Goal: Transaction & Acquisition: Purchase product/service

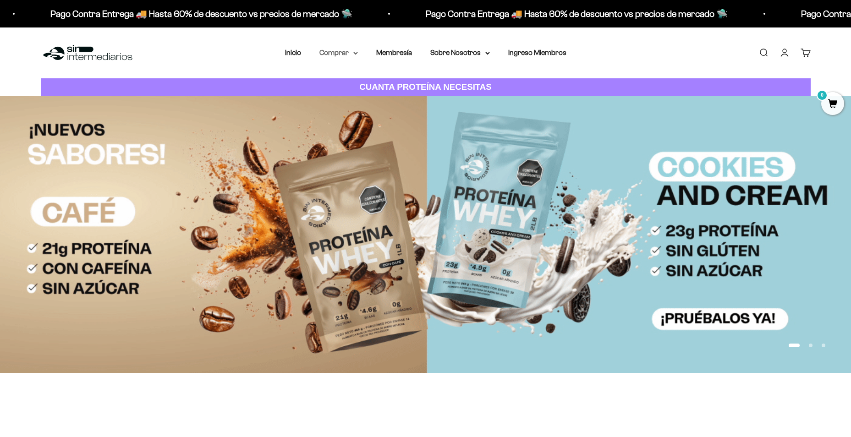
click at [333, 50] on summary "Comprar" at bounding box center [338, 53] width 38 height 12
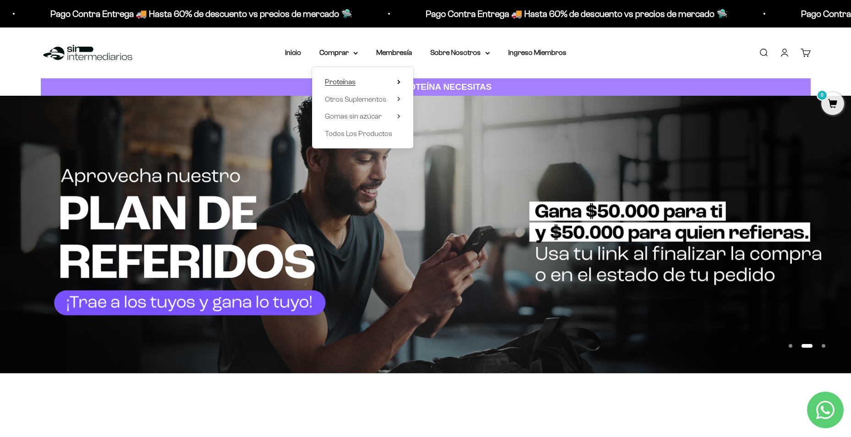
click at [376, 80] on summary "Proteínas" at bounding box center [363, 82] width 76 height 12
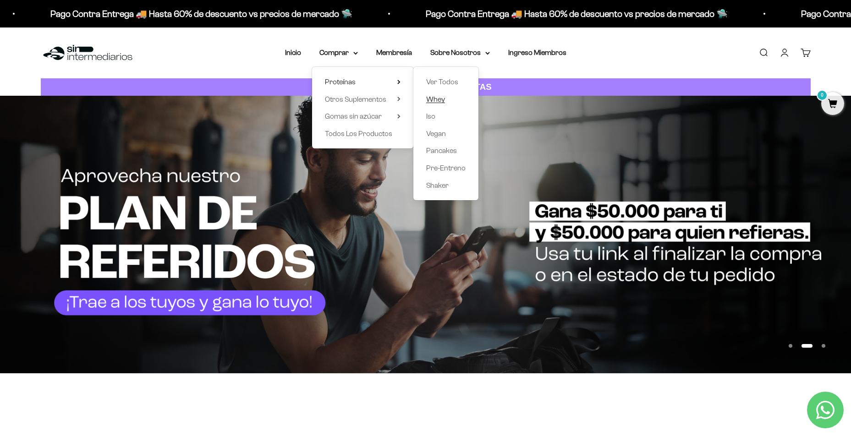
click at [442, 101] on span "Whey" at bounding box center [435, 99] width 19 height 8
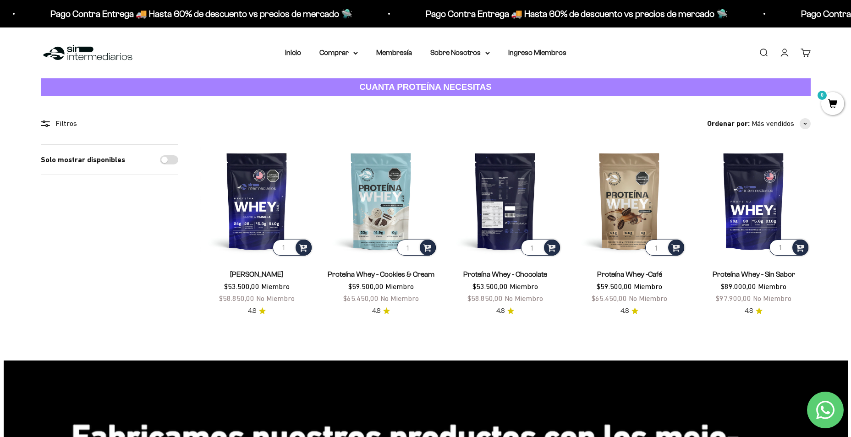
click at [516, 203] on img at bounding box center [505, 200] width 113 height 113
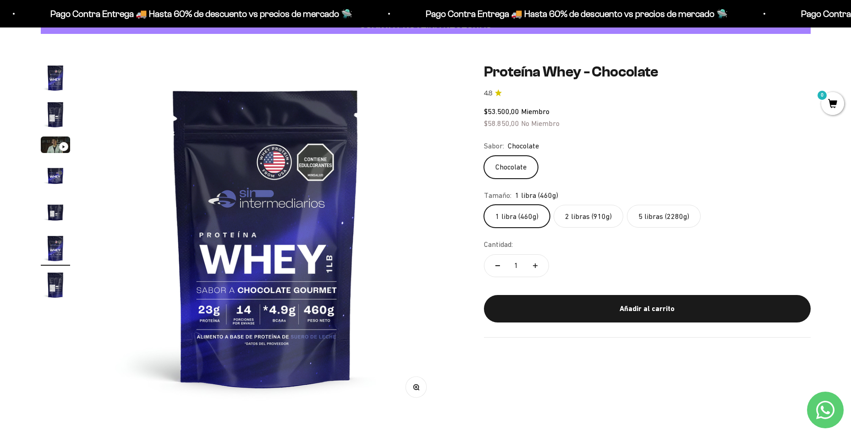
scroll to position [46, 0]
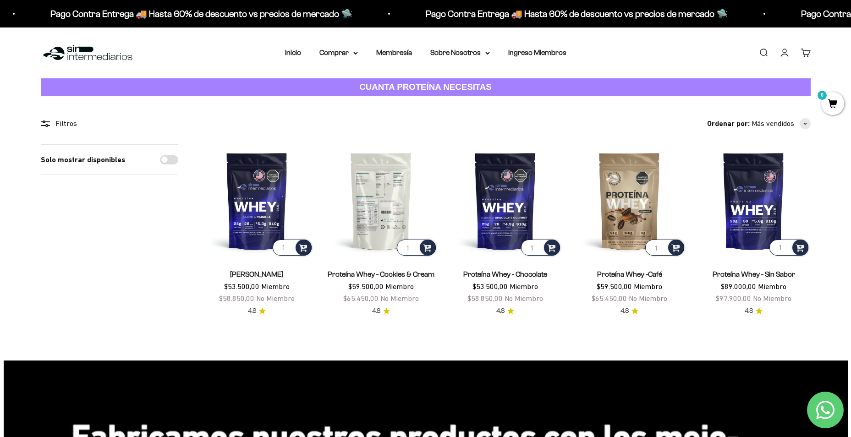
click at [400, 192] on img at bounding box center [380, 200] width 113 height 113
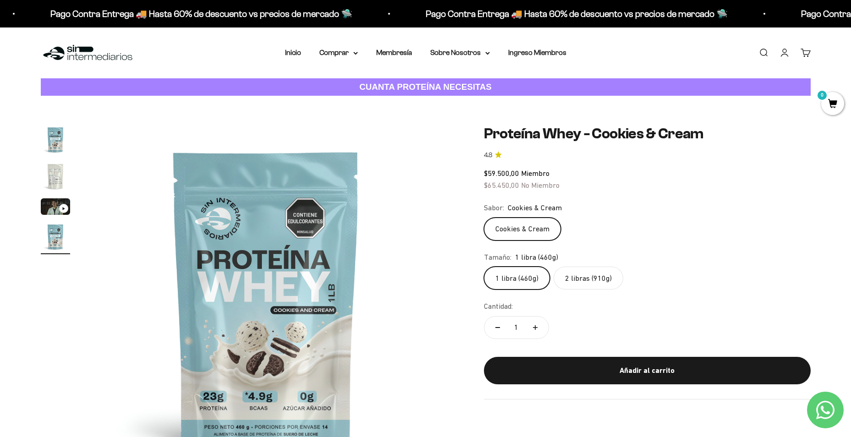
click at [603, 288] on label "2 libras (910g)" at bounding box center [589, 278] width 70 height 23
click at [484, 267] on input "2 libras (910g)" at bounding box center [483, 266] width 0 height 0
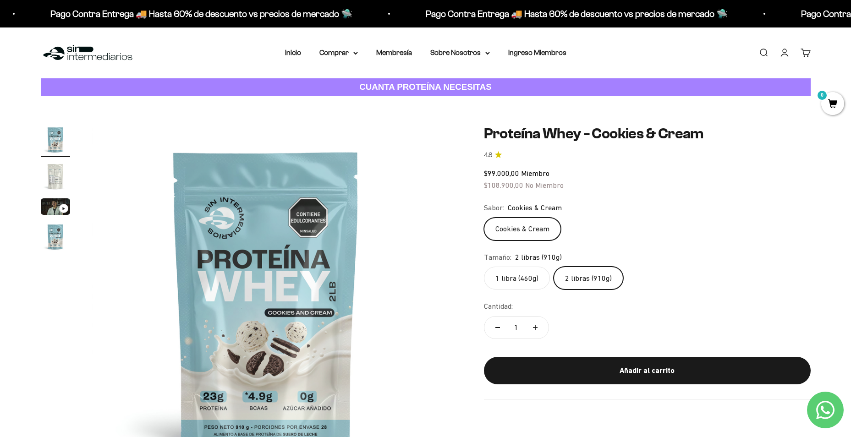
drag, startPoint x: 550, startPoint y: 173, endPoint x: 573, endPoint y: 190, distance: 28.9
click at [571, 189] on div "$99.000,00 Miembro $108.900,00 No Miembro" at bounding box center [647, 179] width 327 height 23
drag, startPoint x: 573, startPoint y: 190, endPoint x: 718, endPoint y: 230, distance: 149.9
click at [722, 226] on div "Cookies & Cream" at bounding box center [647, 229] width 327 height 23
drag, startPoint x: 570, startPoint y: 186, endPoint x: 475, endPoint y: 186, distance: 95.8
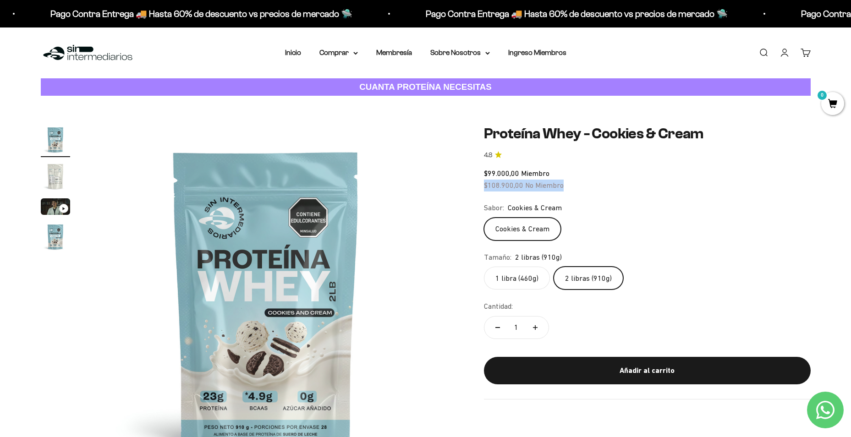
click at [475, 186] on div "Zoom Ir al artículo 1 Ir al artículo 2 Ir al artículo 3 Ir al artículo 4 Proteí…" at bounding box center [426, 299] width 770 height 348
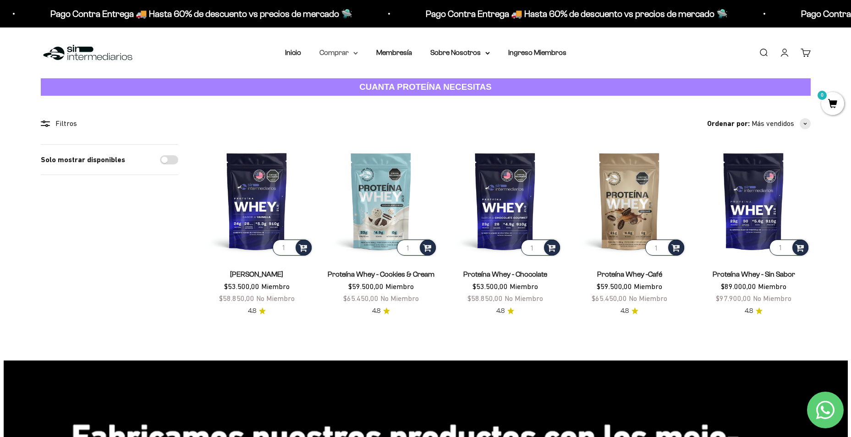
click at [353, 54] on icon at bounding box center [355, 53] width 5 height 3
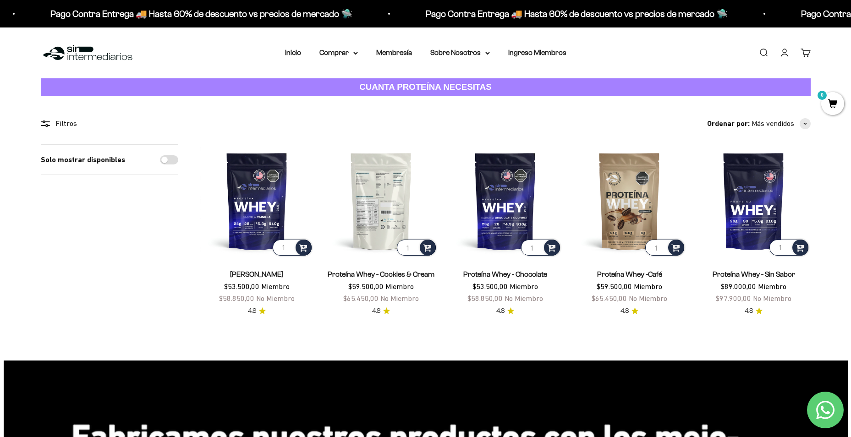
click at [381, 222] on img at bounding box center [380, 200] width 113 height 113
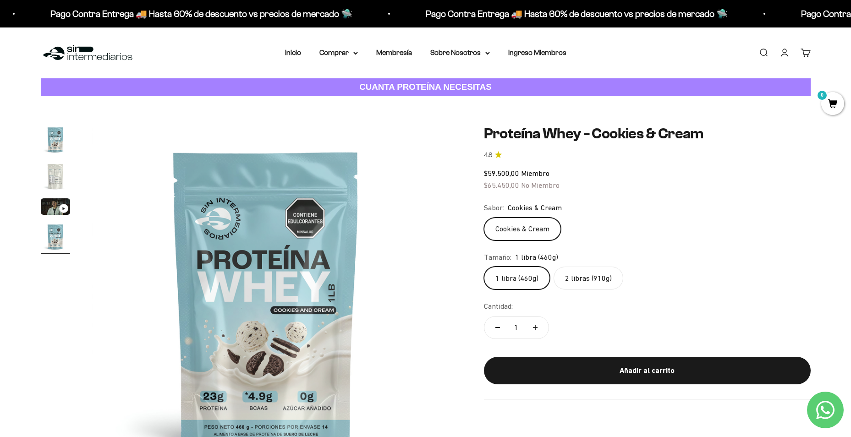
click at [343, 44] on div "Menú [GEOGRAPHIC_DATA] Inicio Comprar Proteínas Ver Todos Whey Iso Vegan Pancak…" at bounding box center [425, 52] width 851 height 51
click at [345, 55] on summary "Comprar" at bounding box center [338, 53] width 38 height 12
click at [368, 98] on span "Otros Suplementos" at bounding box center [355, 99] width 61 height 8
click at [384, 82] on summary "Proteínas" at bounding box center [363, 82] width 76 height 12
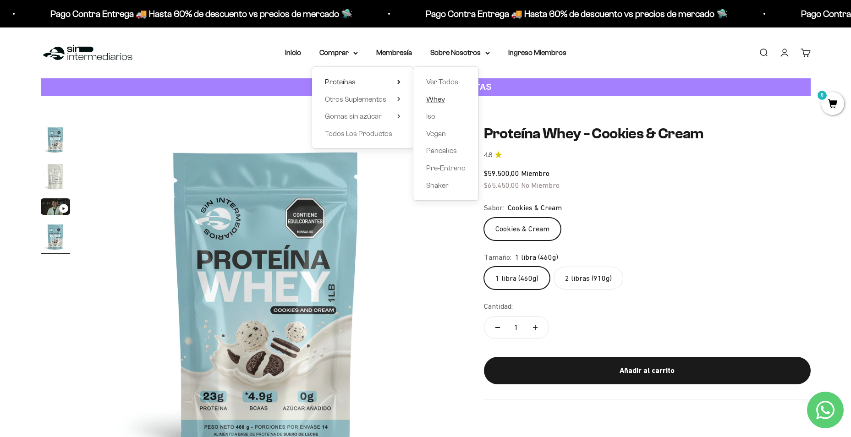
click at [452, 98] on link "Whey" at bounding box center [445, 99] width 39 height 12
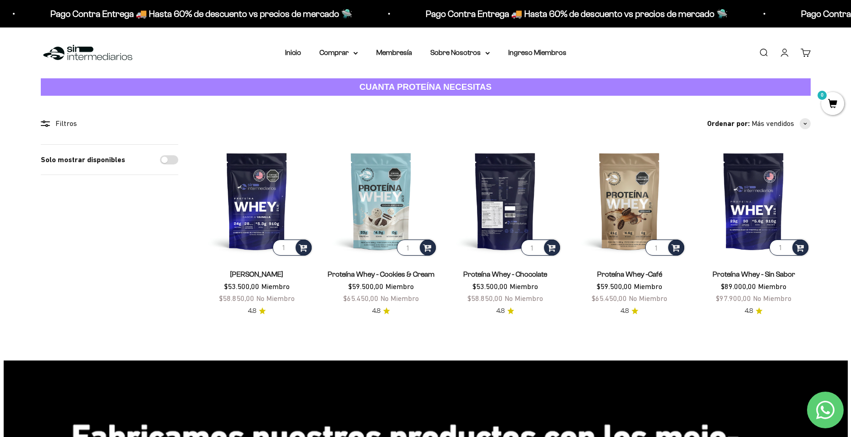
click at [508, 188] on img at bounding box center [505, 200] width 113 height 113
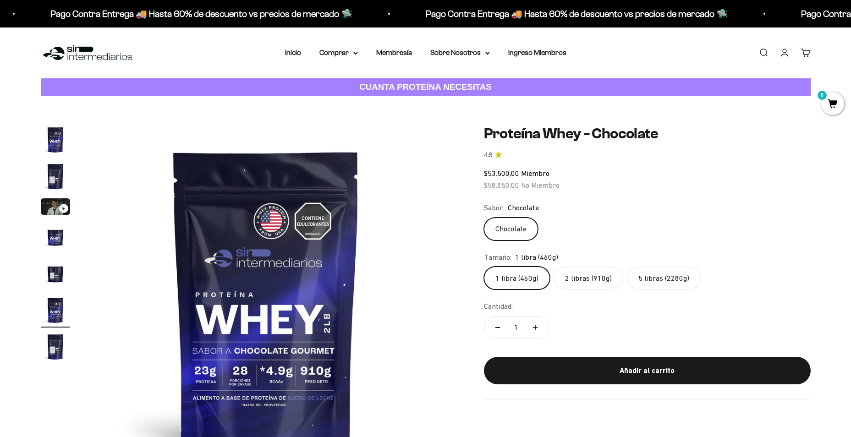
scroll to position [0, 1794]
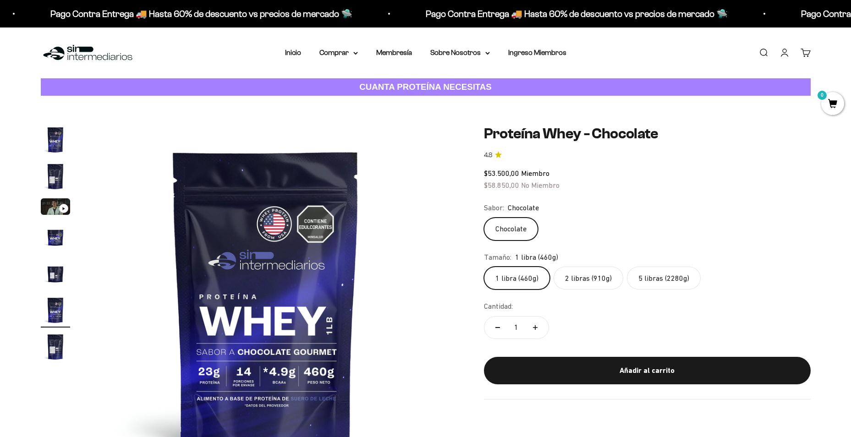
click at [679, 278] on label "5 libras (2280g)" at bounding box center [664, 278] width 74 height 23
click at [484, 267] on input "5 libras (2280g)" at bounding box center [483, 266] width 0 height 0
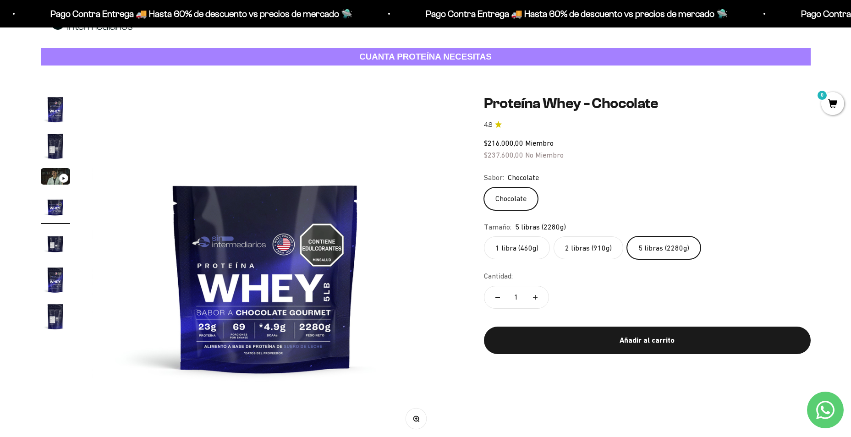
scroll to position [46, 0]
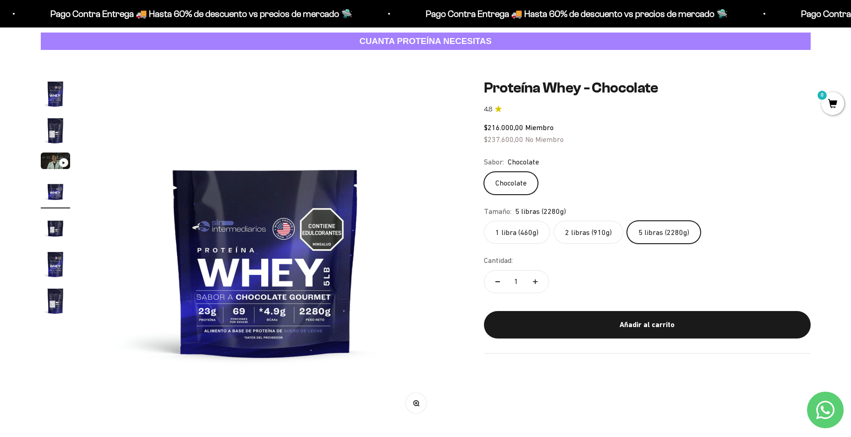
click at [591, 236] on label "2 libras (910g)" at bounding box center [589, 232] width 70 height 23
click at [484, 221] on input "2 libras (910g)" at bounding box center [483, 220] width 0 height 0
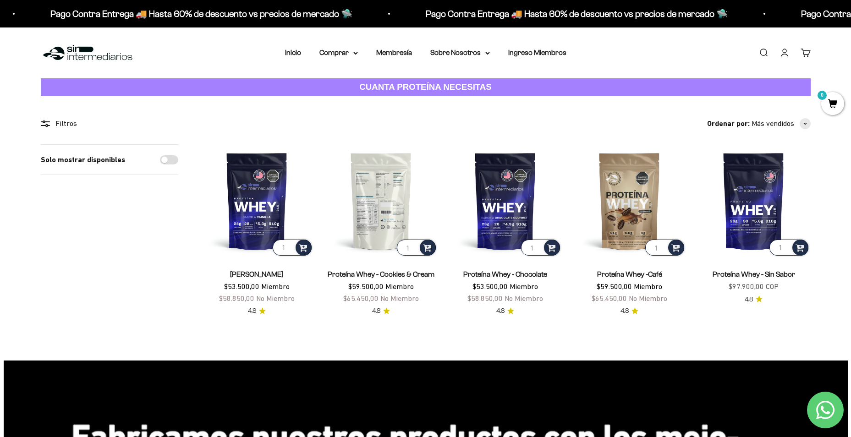
click at [406, 209] on img at bounding box center [380, 200] width 113 height 113
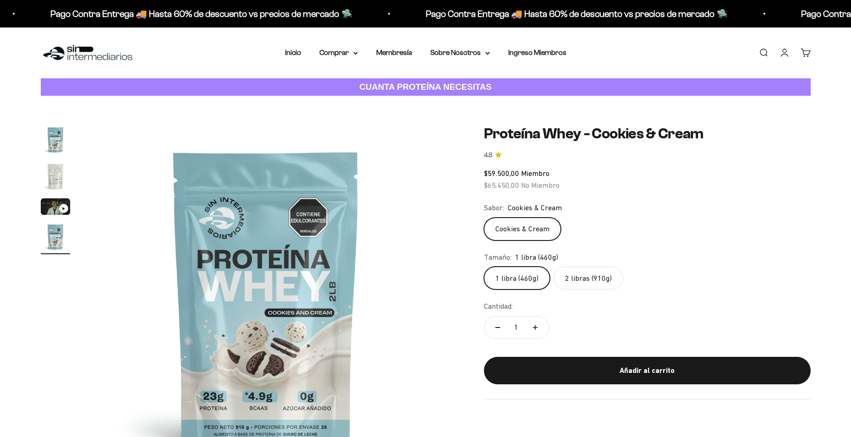
scroll to position [0, 1077]
click at [603, 270] on label "2 libras (910g)" at bounding box center [589, 278] width 70 height 23
click at [484, 267] on input "2 libras (910g)" at bounding box center [483, 266] width 0 height 0
radio input "true"
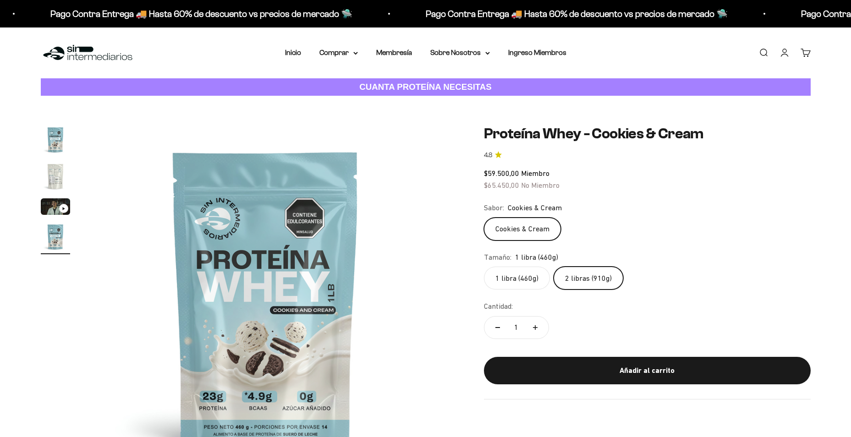
click at [604, 275] on label "2 libras (910g)" at bounding box center [589, 278] width 70 height 23
click at [484, 267] on input "2 libras (910g)" at bounding box center [483, 266] width 0 height 0
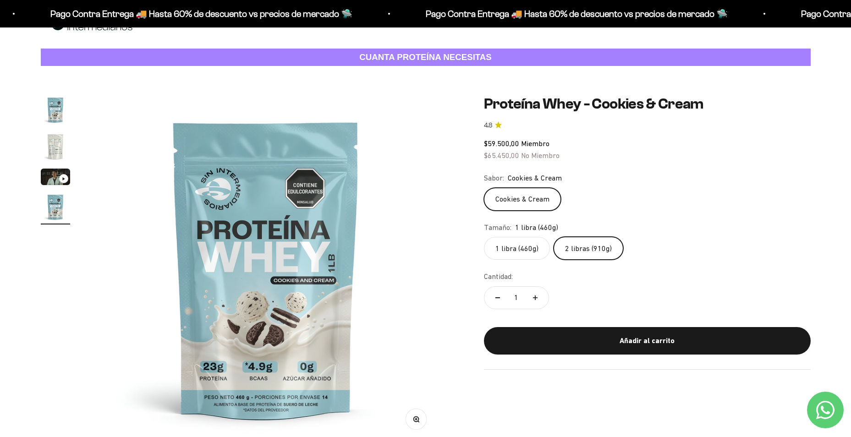
scroll to position [46, 0]
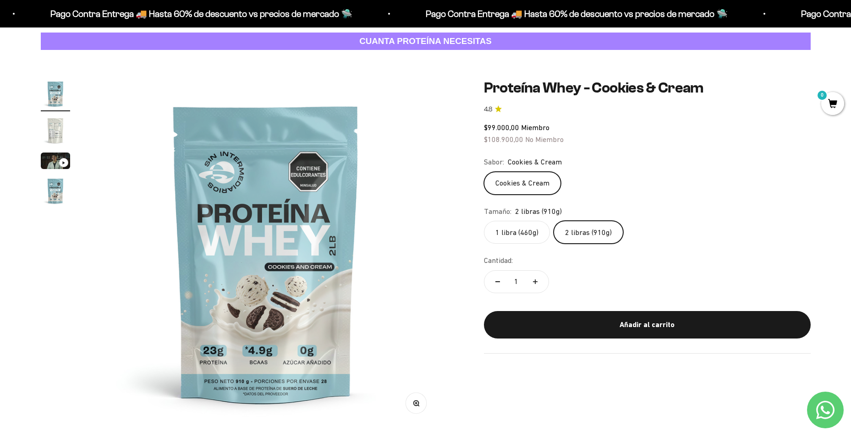
drag, startPoint x: 570, startPoint y: 142, endPoint x: 462, endPoint y: 137, distance: 107.8
click at [462, 137] on div "Zoom Ir al artículo 1 Ir al artículo 2 Ir al artículo 3 Ir al artículo 4 Proteí…" at bounding box center [426, 253] width 770 height 348
drag, startPoint x: 462, startPoint y: 137, endPoint x: 604, endPoint y: 147, distance: 142.4
click at [604, 147] on safe-sticky "Proteína Whey - Cookies & Cream 4.8 $99.000,00 Miembro $108.900,00 No Miembro C…" at bounding box center [647, 216] width 327 height 274
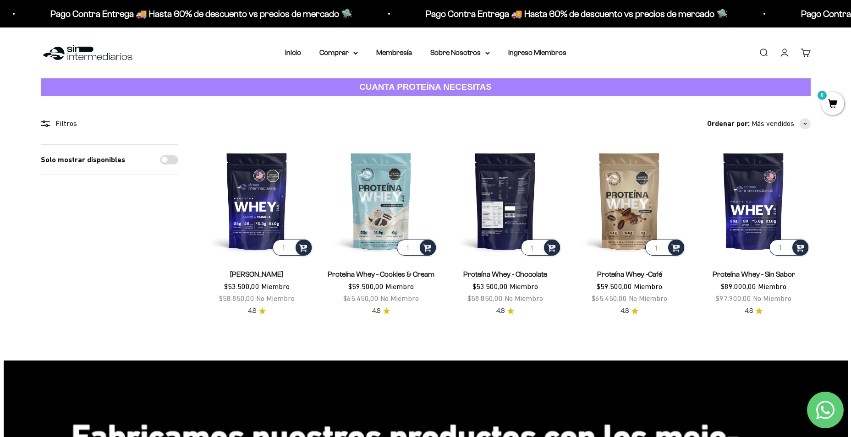
click at [507, 189] on img at bounding box center [505, 200] width 113 height 113
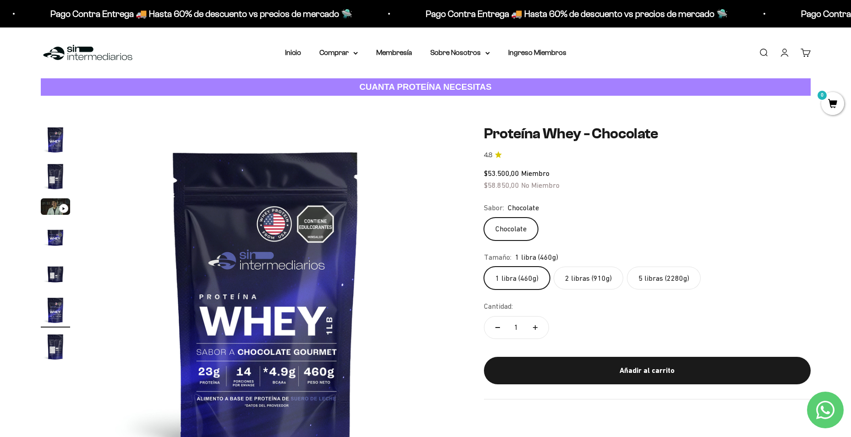
click at [650, 276] on label "5 libras (2280g)" at bounding box center [664, 278] width 74 height 23
click at [484, 267] on input "5 libras (2280g)" at bounding box center [483, 266] width 0 height 0
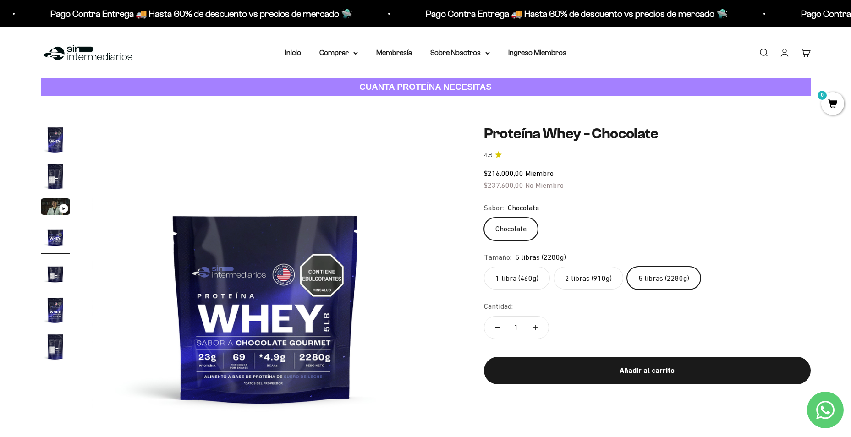
click at [601, 285] on label "2 libras (910g)" at bounding box center [589, 278] width 70 height 23
click at [484, 267] on input "2 libras (910g)" at bounding box center [483, 266] width 0 height 0
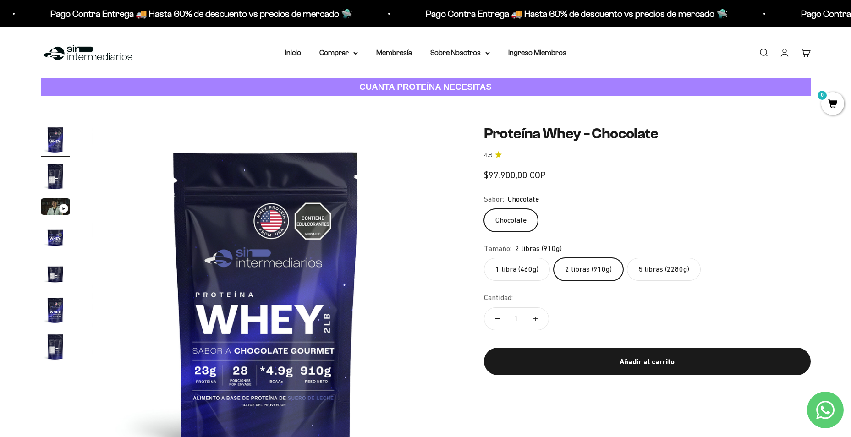
click at [599, 275] on label "2 libras (910g)" at bounding box center [589, 269] width 70 height 23
click at [484, 258] on input "2 libras (910g)" at bounding box center [483, 258] width 0 height 0
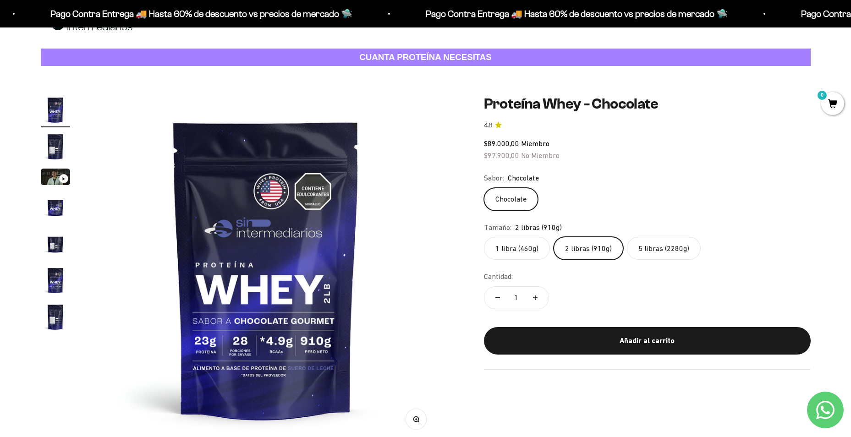
scroll to position [46, 0]
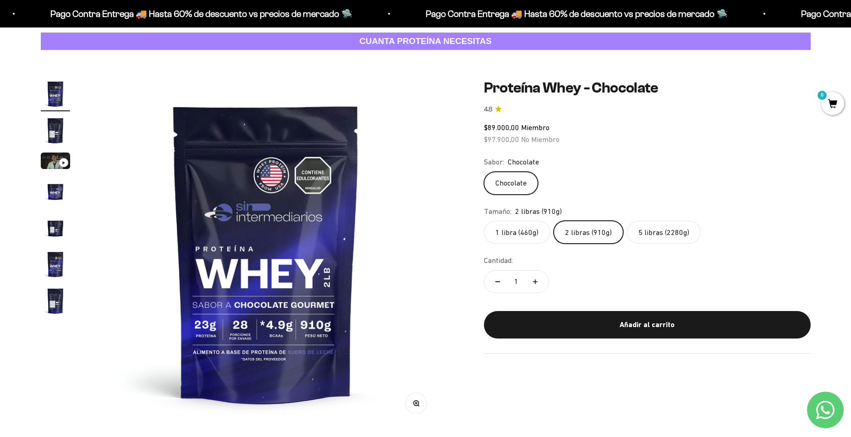
click at [662, 230] on label "5 libras (2280g)" at bounding box center [664, 232] width 74 height 23
click at [484, 221] on input "5 libras (2280g)" at bounding box center [483, 220] width 0 height 0
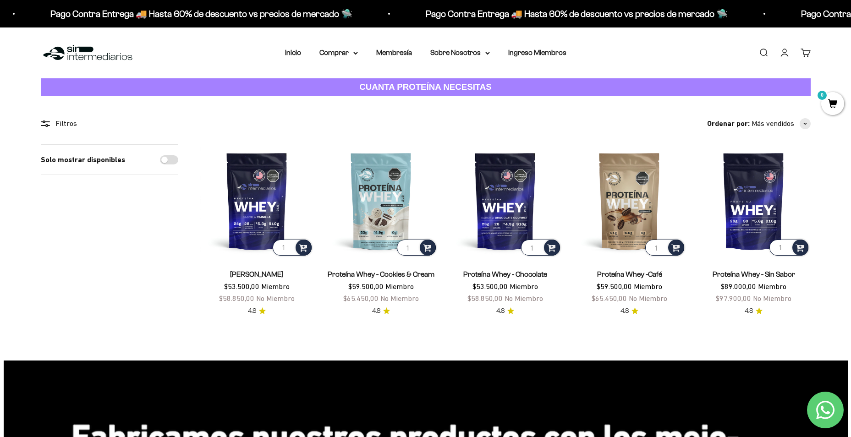
click at [508, 273] on link "Proteína Whey - Chocolate" at bounding box center [505, 274] width 84 height 8
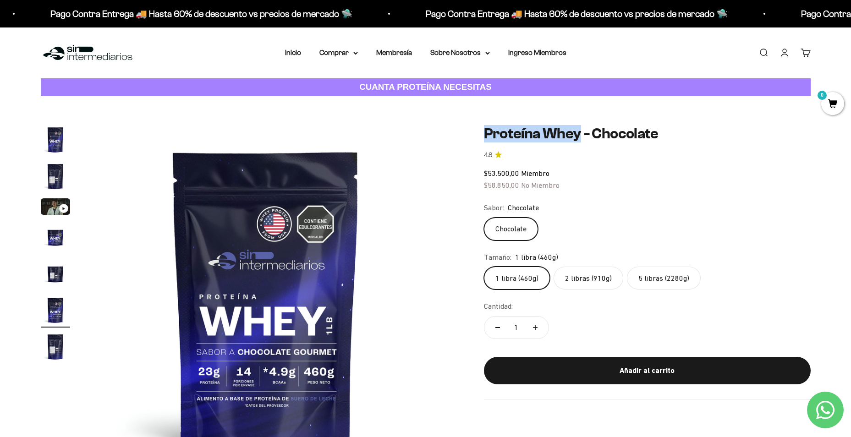
drag, startPoint x: 579, startPoint y: 136, endPoint x: 479, endPoint y: 137, distance: 99.9
click at [479, 137] on div "Zoom Ir al artículo 1 Ir al artículo 2 Ir al artículo 3 Ir al artículo 4 Ir al …" at bounding box center [426, 299] width 770 height 348
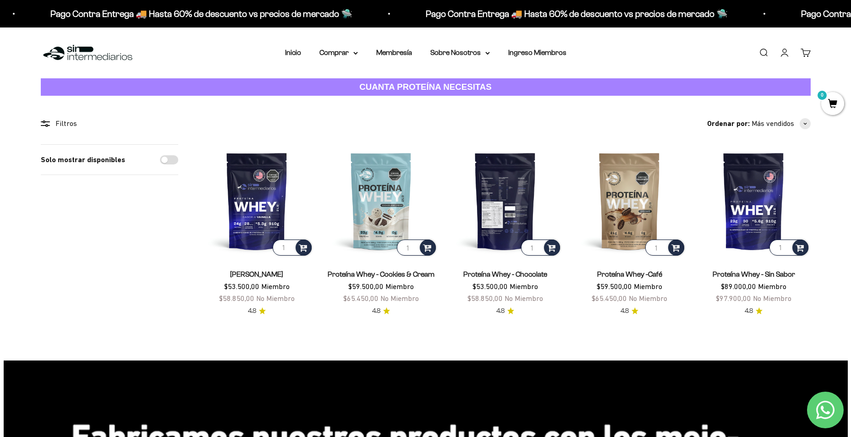
click at [510, 211] on img at bounding box center [505, 200] width 113 height 113
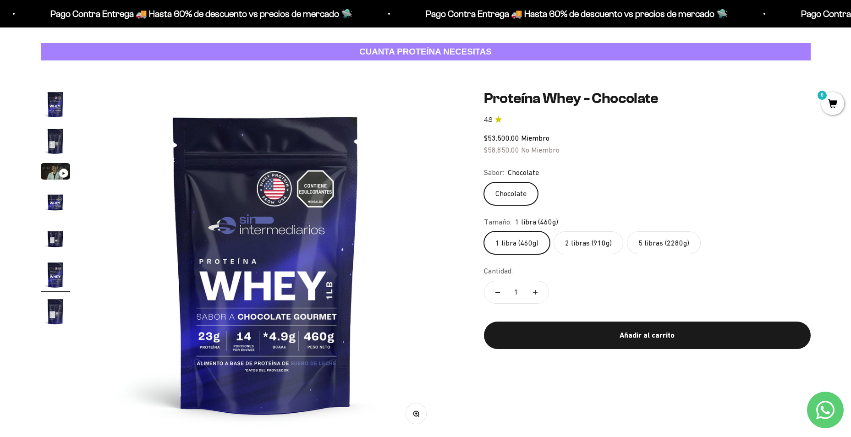
scroll to position [46, 0]
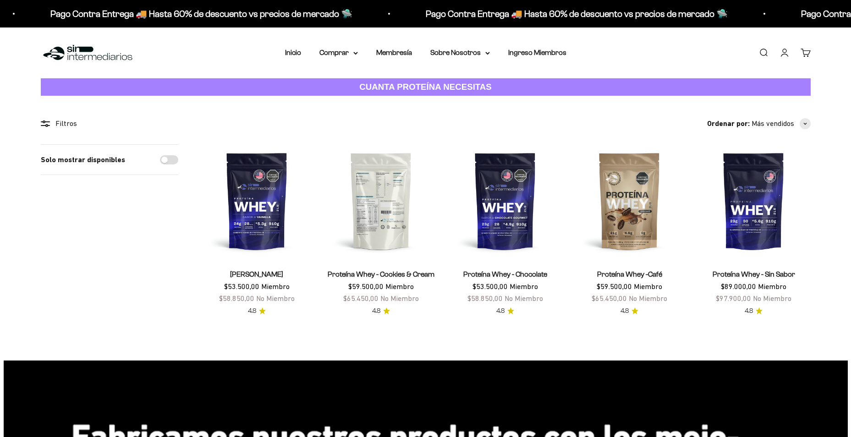
click at [402, 198] on img at bounding box center [380, 200] width 113 height 113
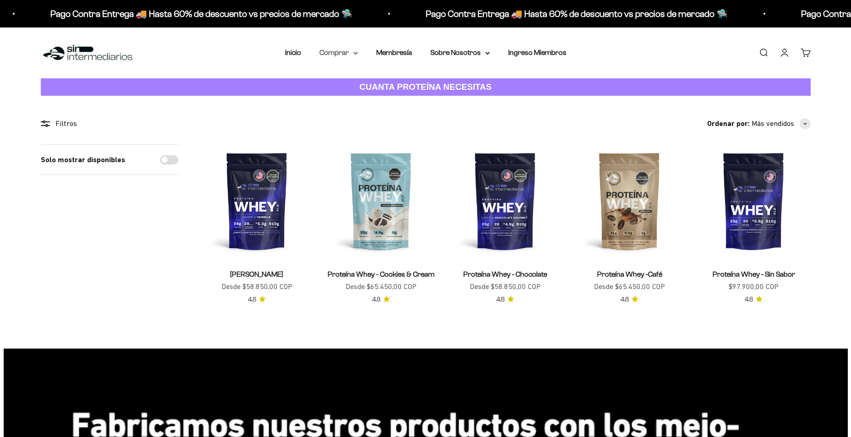
click at [347, 53] on summary "Comprar" at bounding box center [338, 53] width 38 height 12
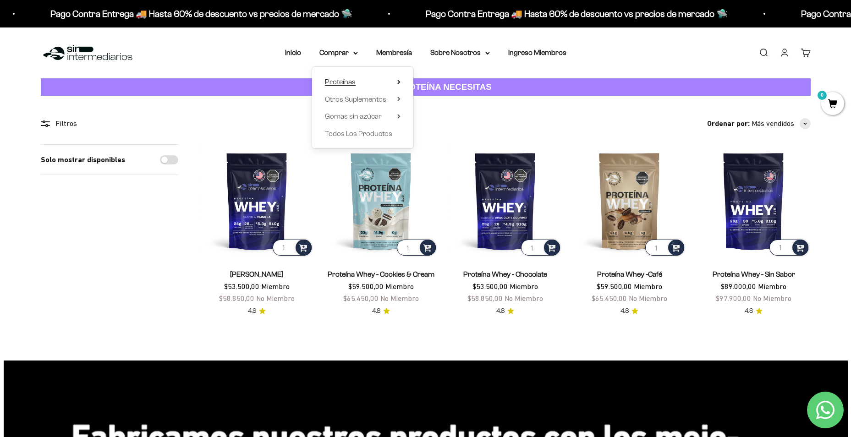
click at [381, 79] on summary "Proteínas" at bounding box center [363, 82] width 76 height 12
click at [428, 116] on span "Iso" at bounding box center [430, 116] width 9 height 8
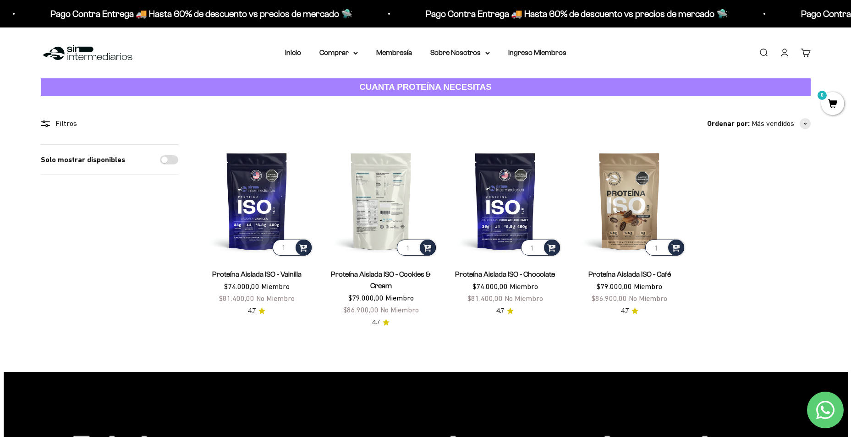
click at [398, 220] on img at bounding box center [380, 200] width 113 height 113
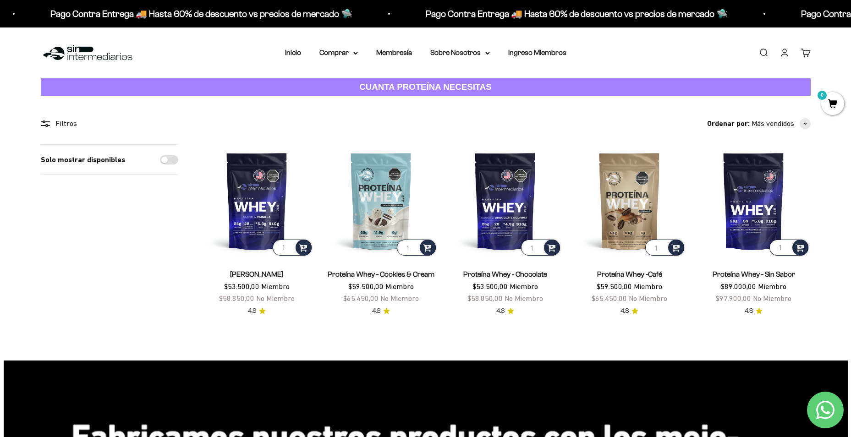
click at [360, 271] on link "Proteína Whey - Cookies & Cream" at bounding box center [381, 274] width 107 height 8
click at [356, 48] on summary "Comprar" at bounding box center [338, 53] width 38 height 12
click at [395, 85] on summary "Proteínas" at bounding box center [363, 82] width 76 height 12
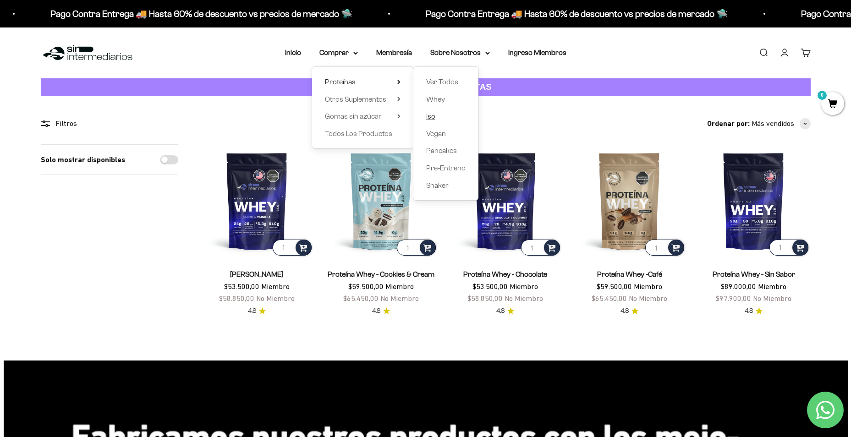
click at [440, 115] on link "Iso" at bounding box center [445, 116] width 39 height 12
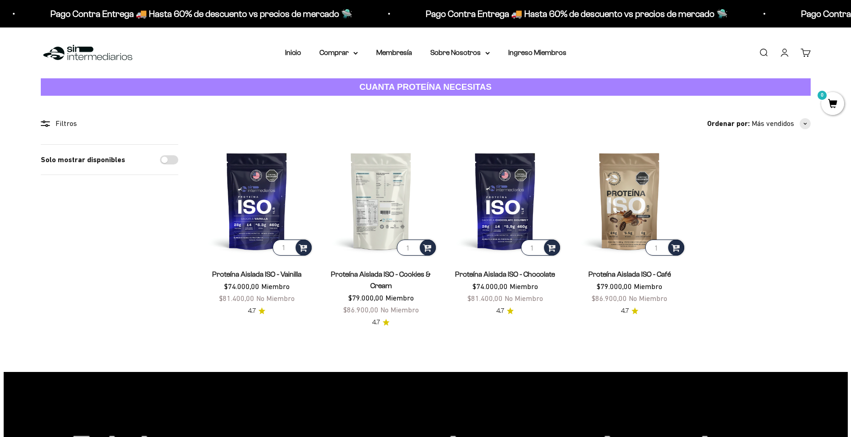
click at [385, 238] on img at bounding box center [380, 200] width 113 height 113
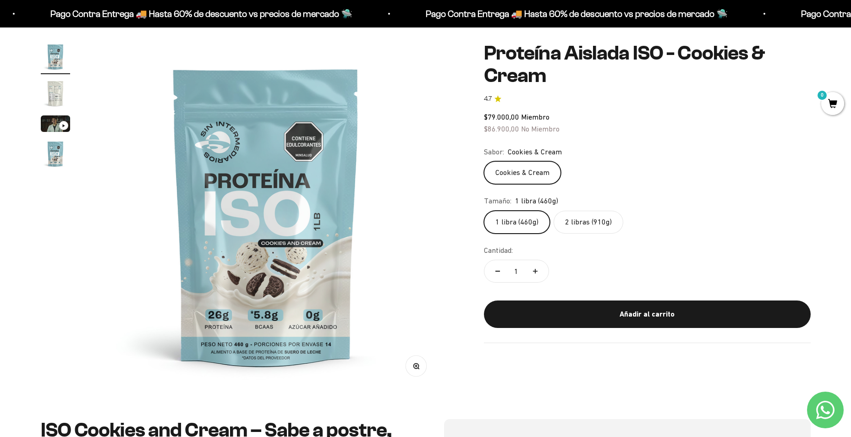
scroll to position [92, 0]
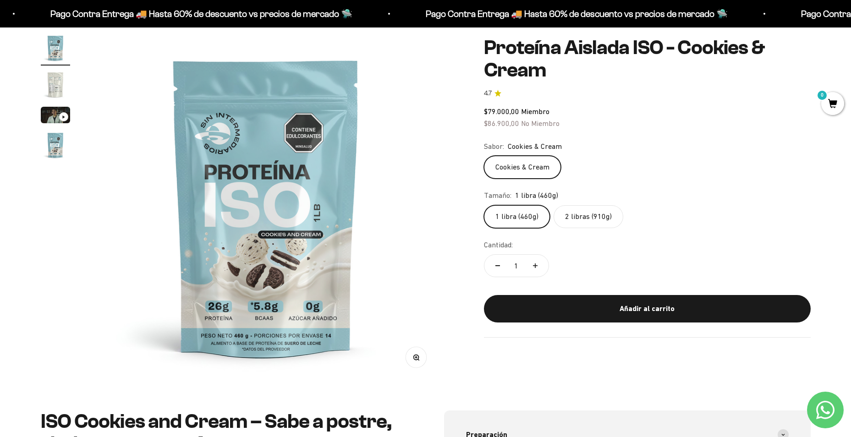
click at [592, 226] on label "2 libras (910g)" at bounding box center [589, 216] width 70 height 23
click at [484, 205] on input "2 libras (910g)" at bounding box center [483, 205] width 0 height 0
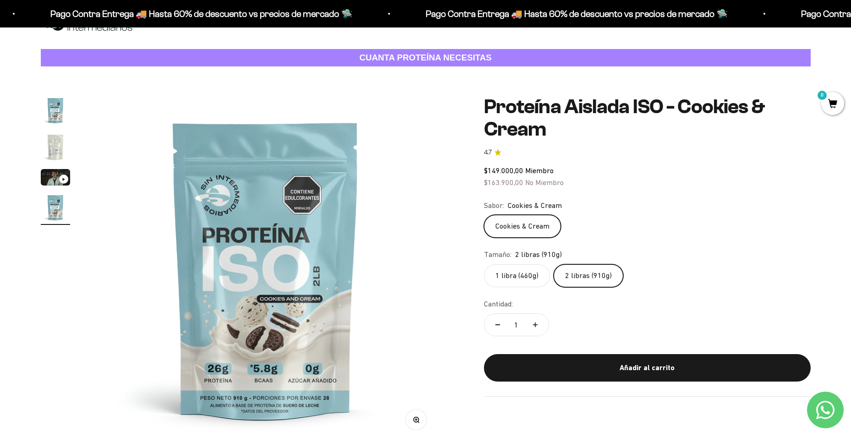
scroll to position [46, 0]
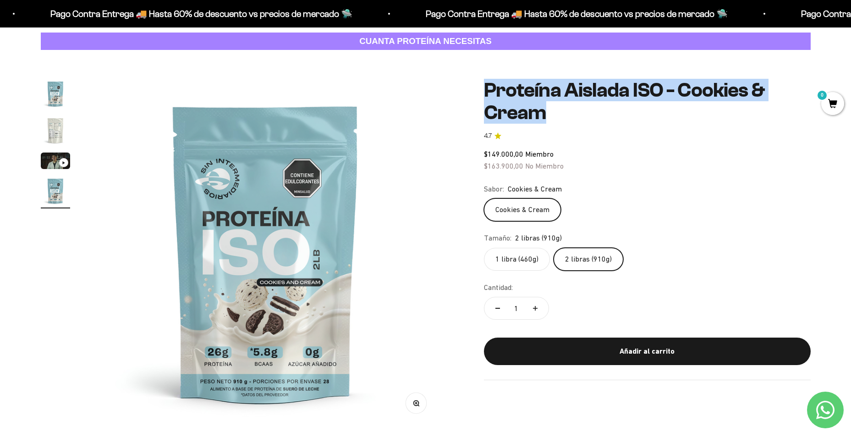
drag, startPoint x: 485, startPoint y: 99, endPoint x: 566, endPoint y: 116, distance: 83.0
click at [566, 116] on h1 "Proteína Aislada ISO - Cookies & Cream" at bounding box center [647, 101] width 327 height 44
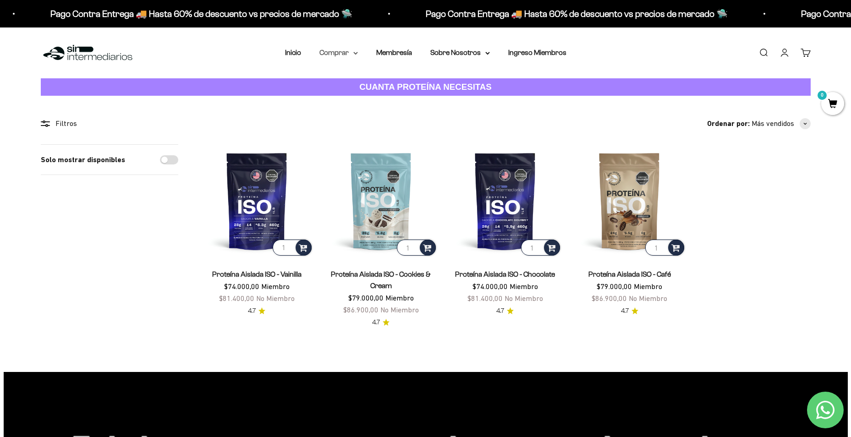
click at [352, 48] on summary "Comprar" at bounding box center [338, 53] width 38 height 12
click at [380, 80] on summary "Proteínas" at bounding box center [363, 82] width 76 height 12
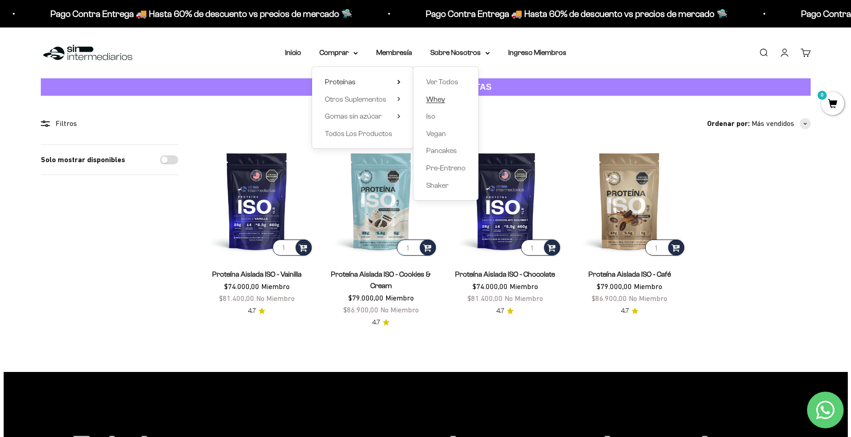
click at [440, 101] on span "Whey" at bounding box center [435, 99] width 19 height 8
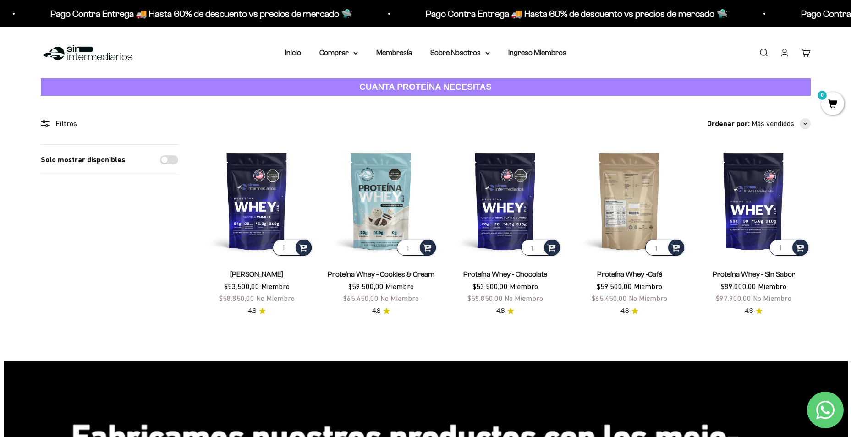
click at [627, 215] on img at bounding box center [629, 200] width 113 height 113
click at [529, 273] on link "Proteína Whey - Chocolate" at bounding box center [505, 274] width 84 height 8
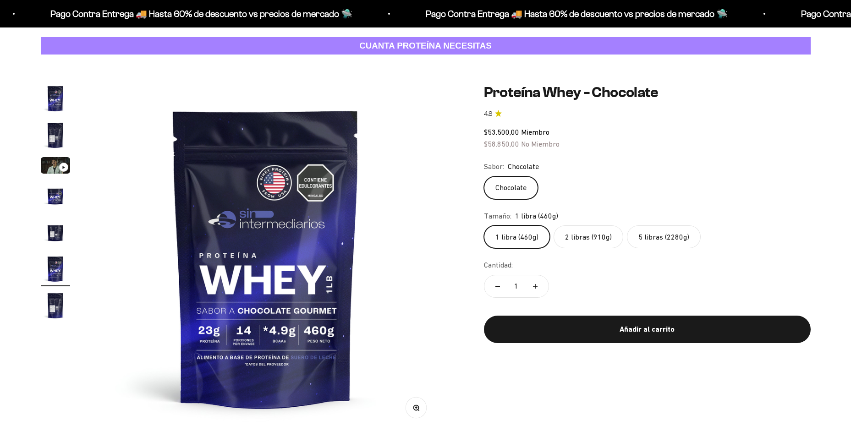
scroll to position [46, 0]
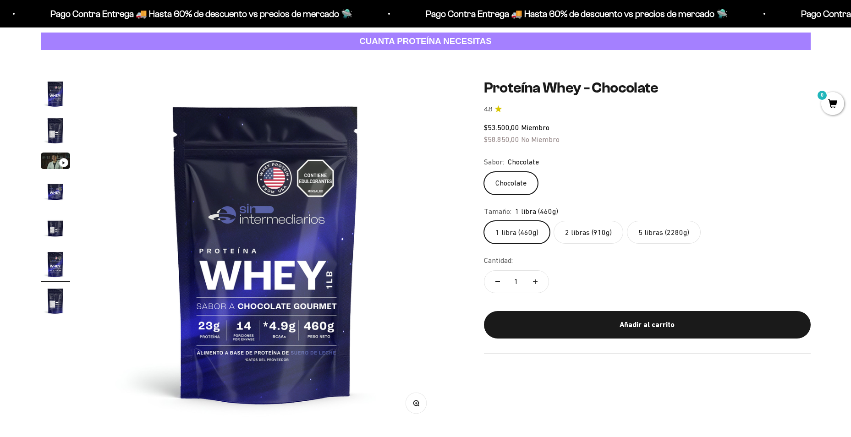
click at [600, 240] on label "2 libras (910g)" at bounding box center [589, 232] width 70 height 23
click at [484, 221] on input "2 libras (910g)" at bounding box center [483, 220] width 0 height 0
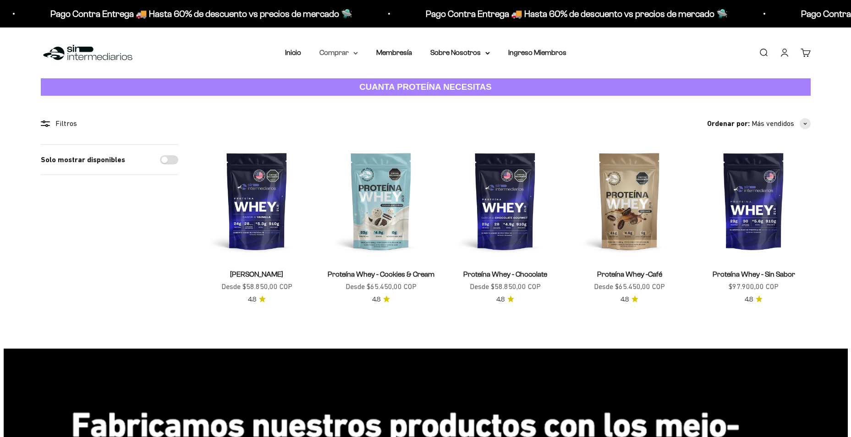
drag, startPoint x: 0, startPoint y: 0, endPoint x: 353, endPoint y: 56, distance: 357.8
click at [353, 56] on summary "Comprar" at bounding box center [338, 53] width 38 height 12
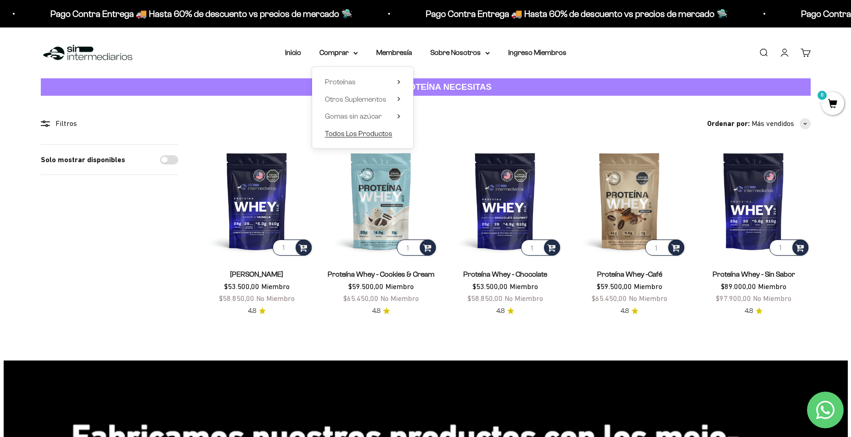
click at [372, 131] on span "Todos Los Productos" at bounding box center [358, 134] width 67 height 8
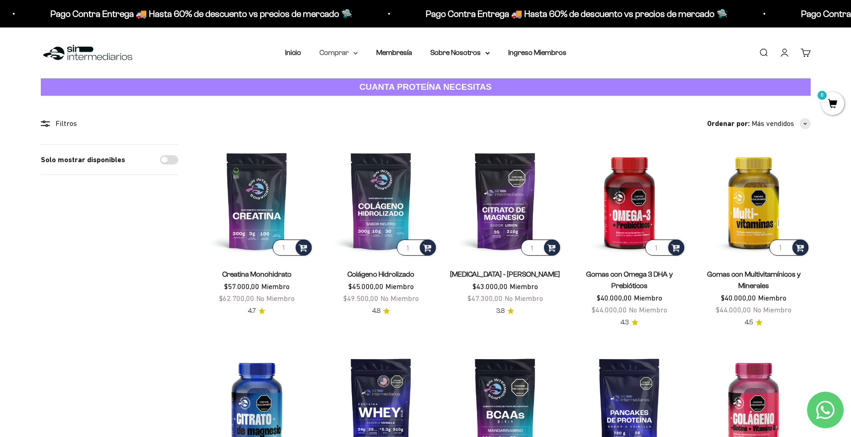
click at [357, 56] on summary "Comprar" at bounding box center [338, 53] width 38 height 12
click at [395, 99] on summary "Otros Suplementos" at bounding box center [363, 99] width 76 height 12
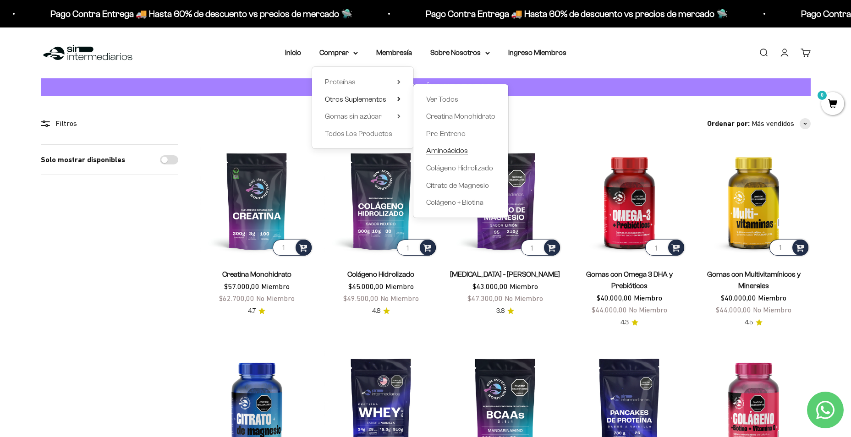
click at [463, 147] on span "Aminoácidos" at bounding box center [447, 151] width 42 height 8
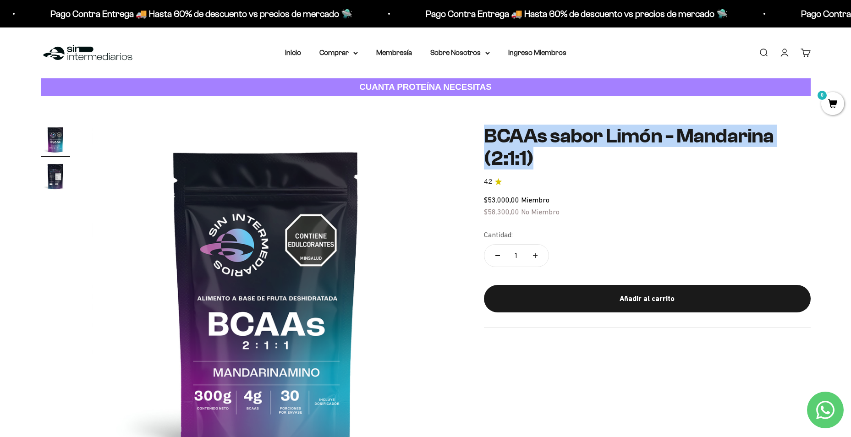
drag, startPoint x: 551, startPoint y: 166, endPoint x: 466, endPoint y: 133, distance: 91.0
click at [466, 133] on div "Zoom Ir al artículo 1 Ir al artículo 2 BCAAs sabor Limón - Mandarina (2:1:1) 4.…" at bounding box center [426, 299] width 770 height 348
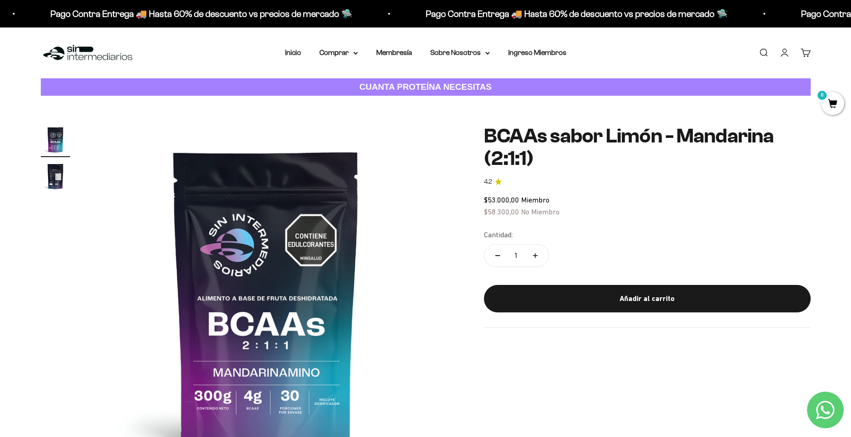
click at [356, 60] on div "Menú Buscar Inicio Comprar Proteínas Ver Todos Whey Iso Vegan Pancakes Pre-Entr…" at bounding box center [425, 52] width 851 height 51
click at [356, 55] on summary "Comprar" at bounding box center [338, 53] width 38 height 12
click at [381, 99] on span "Otros Suplementos" at bounding box center [355, 99] width 61 height 8
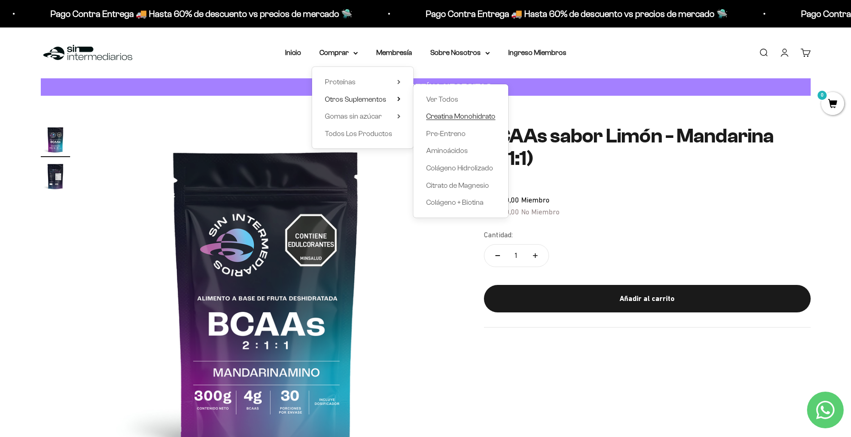
click at [477, 115] on span "Creatina Monohidrato" at bounding box center [460, 116] width 69 height 8
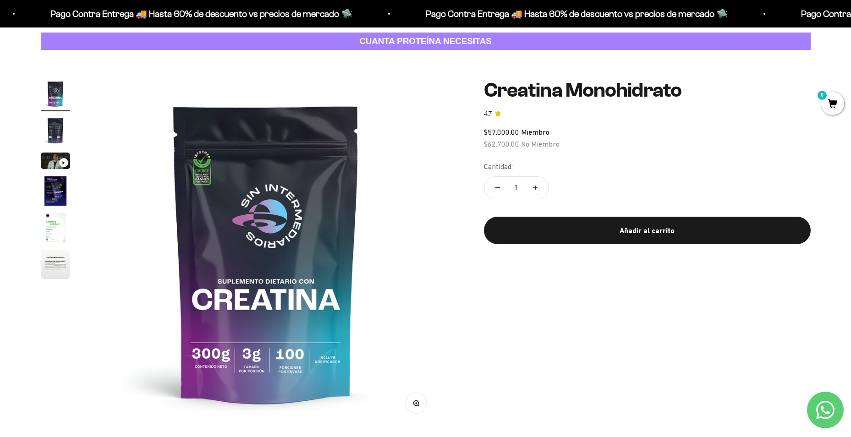
click at [60, 126] on img "Ir al artículo 2" at bounding box center [55, 130] width 29 height 29
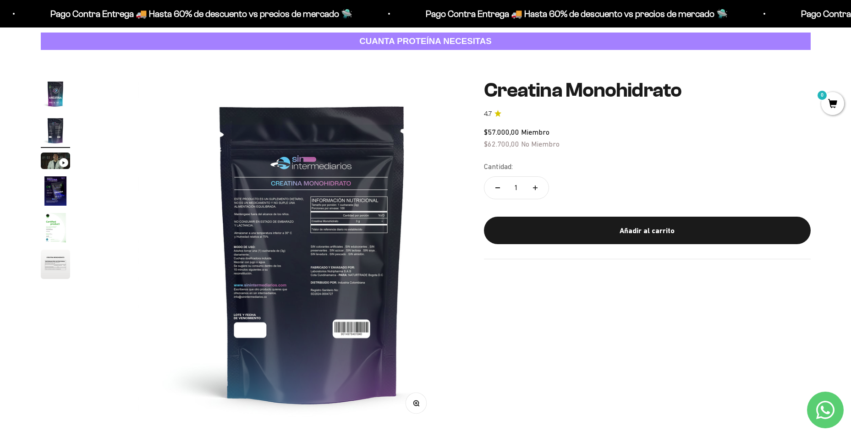
scroll to position [0, 359]
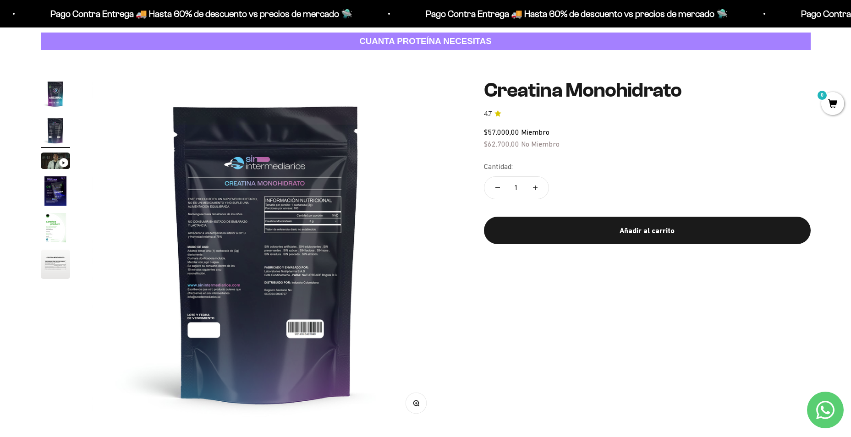
click at [66, 193] on img "Ir al artículo 4" at bounding box center [55, 190] width 29 height 29
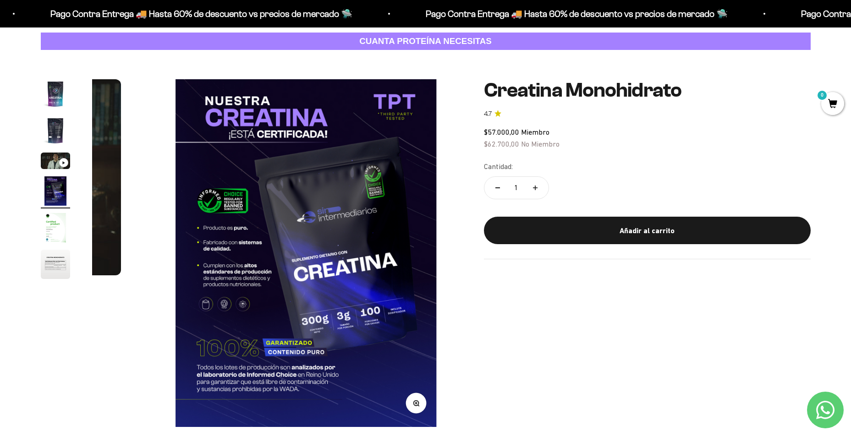
scroll to position [0, 1077]
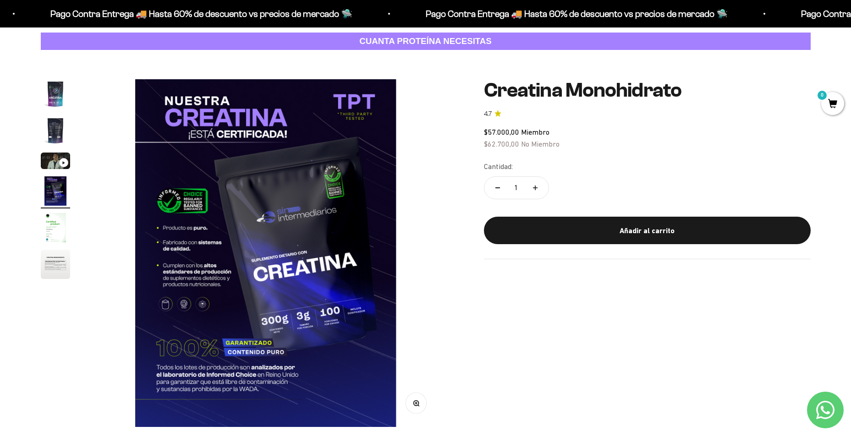
click at [55, 241] on img "Ir al artículo 5" at bounding box center [55, 227] width 29 height 29
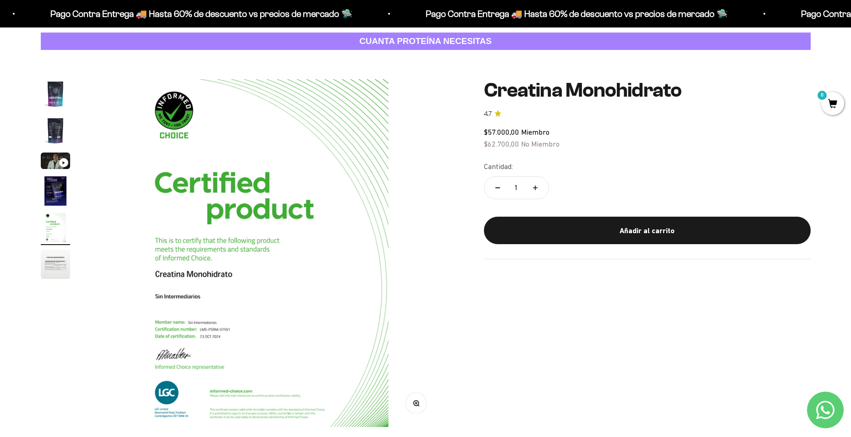
click at [59, 263] on img "Ir al artículo 6" at bounding box center [55, 264] width 29 height 29
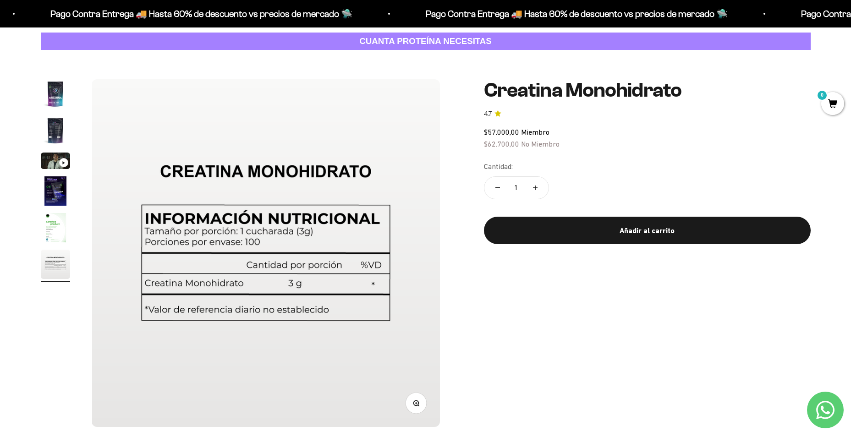
click at [58, 227] on img "Ir al artículo 5" at bounding box center [55, 227] width 29 height 29
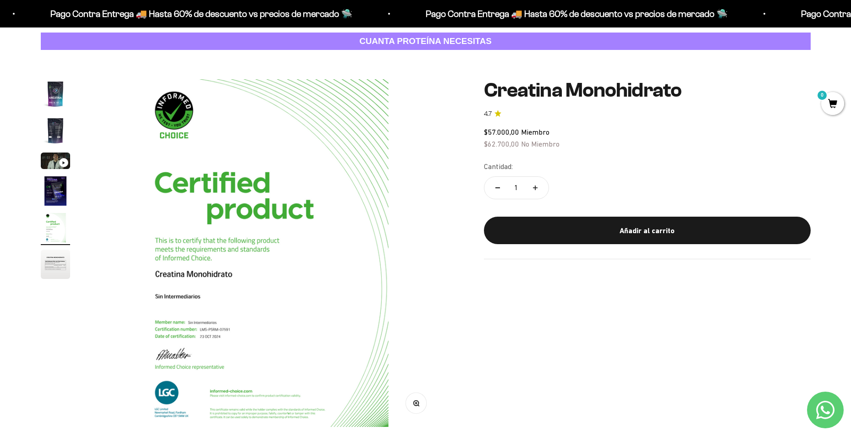
click at [59, 259] on img "Ir al artículo 6" at bounding box center [55, 264] width 29 height 29
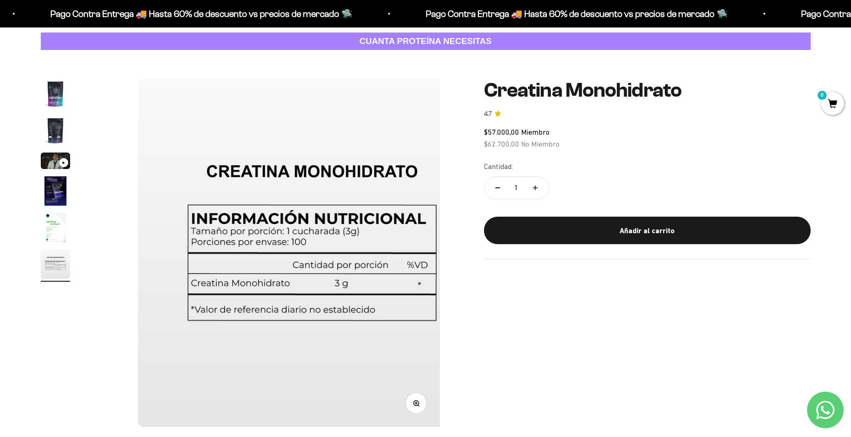
scroll to position [0, 1794]
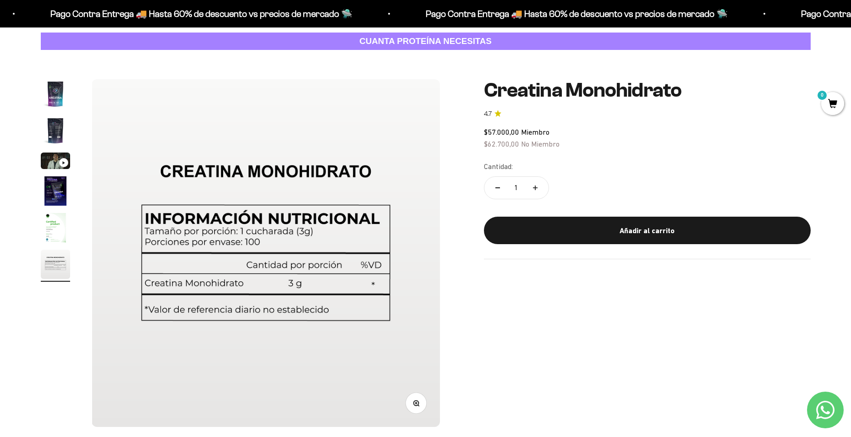
click at [59, 186] on img "Ir al artículo 4" at bounding box center [55, 190] width 29 height 29
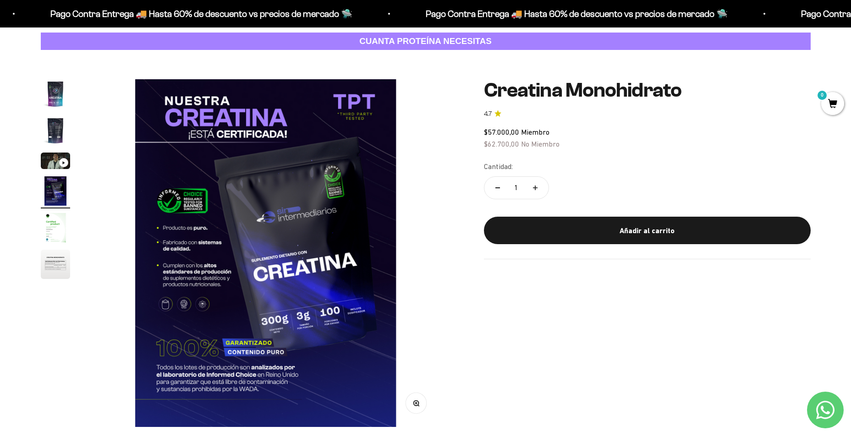
click at [61, 93] on img "Ir al artículo 1" at bounding box center [55, 93] width 29 height 29
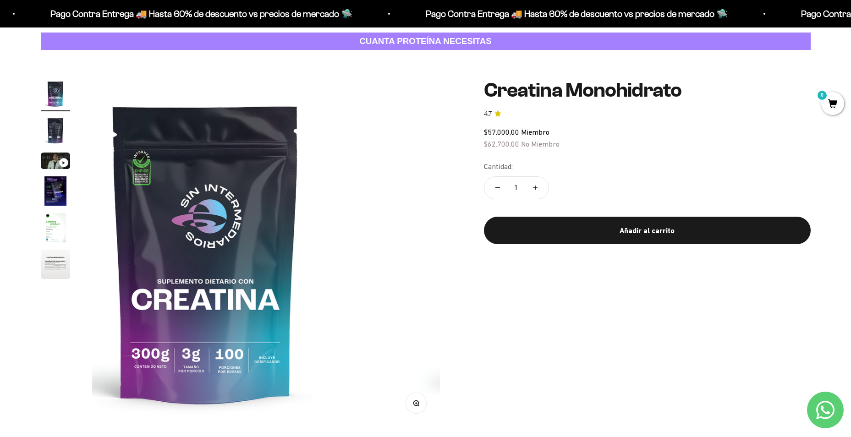
scroll to position [0, 0]
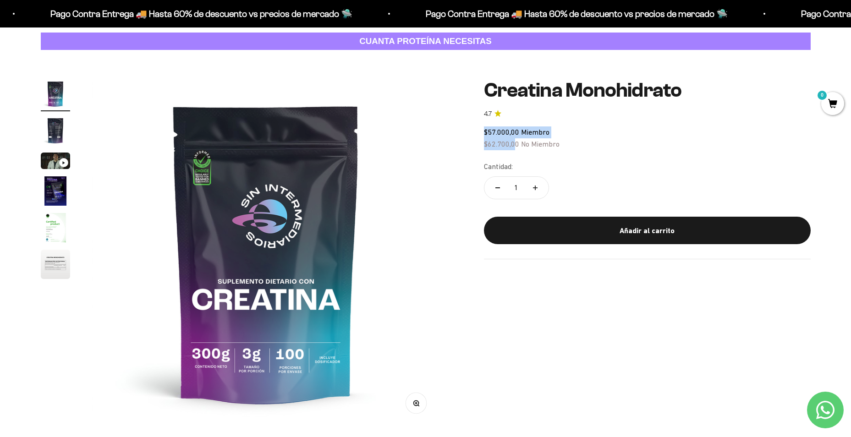
click at [522, 148] on div "$57.000,00 Miembro $62.700,00 No Miembro" at bounding box center [647, 137] width 327 height 23
drag, startPoint x: 521, startPoint y: 147, endPoint x: 531, endPoint y: 148, distance: 10.6
click at [525, 148] on div "$57.000,00 Miembro $62.700,00 No Miembro" at bounding box center [647, 137] width 327 height 23
drag, startPoint x: 556, startPoint y: 145, endPoint x: 481, endPoint y: 147, distance: 75.2
click at [481, 147] on div "Zoom Ir al artículo 1 Ir al artículo 2 Ir al artículo 3 Ir al artículo 4 Ir al …" at bounding box center [426, 253] width 770 height 348
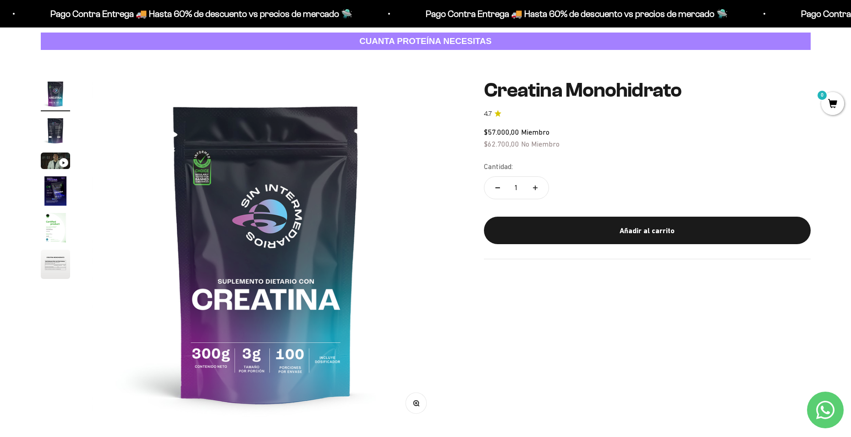
drag, startPoint x: 481, startPoint y: 147, endPoint x: 589, endPoint y: 144, distance: 108.2
click at [589, 144] on div "$57.000,00 Miembro $62.700,00 No Miembro" at bounding box center [647, 137] width 327 height 23
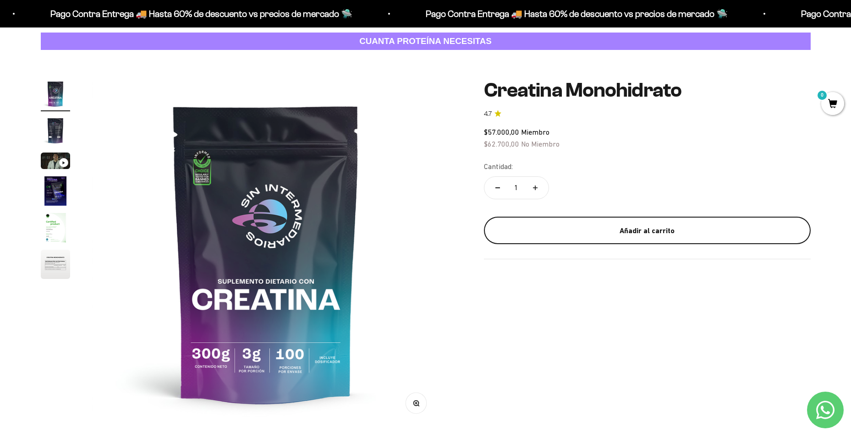
click at [642, 234] on div "Añadir al carrito" at bounding box center [647, 231] width 290 height 12
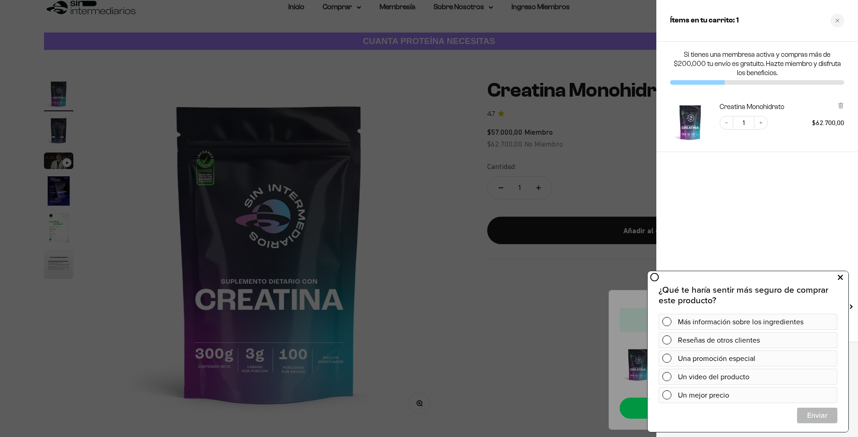
click at [841, 278] on icon at bounding box center [840, 278] width 5 height 12
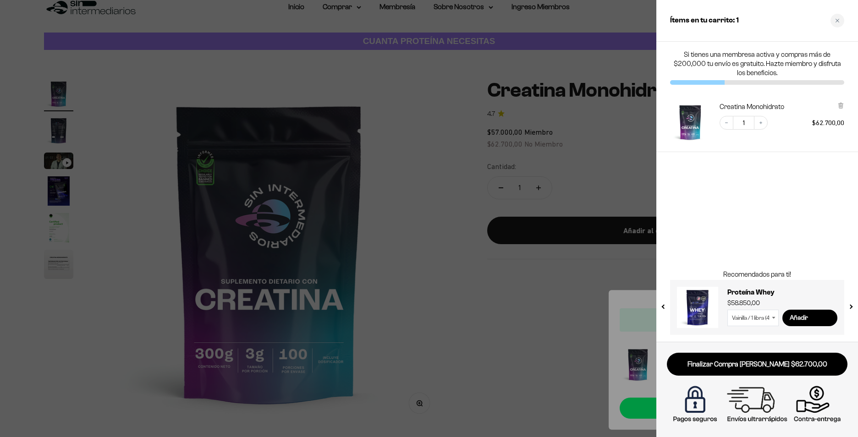
click at [762, 321] on select "Vainilla / 1 libra (460g) Vainilla / 2 libras (910g) Vainilla / 5 libras (2280g…" at bounding box center [752, 318] width 51 height 16
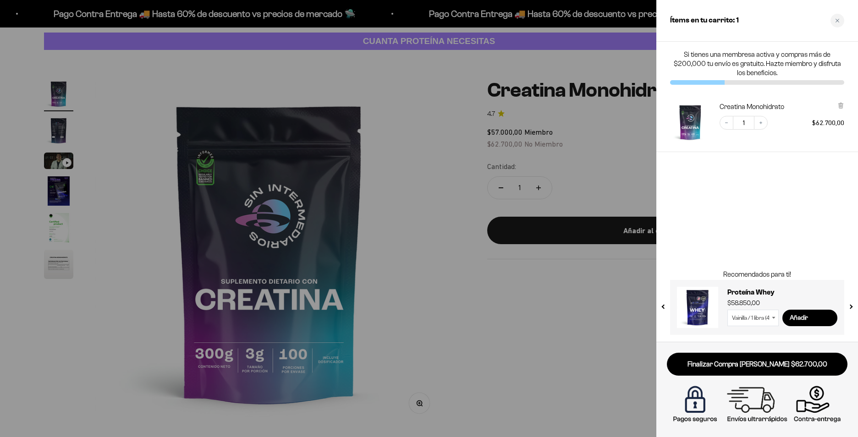
click at [666, 304] on button "previous slide / item" at bounding box center [664, 304] width 8 height 55
click at [666, 303] on button "previous slide / item" at bounding box center [664, 304] width 8 height 55
click at [530, 335] on div at bounding box center [429, 218] width 858 height 437
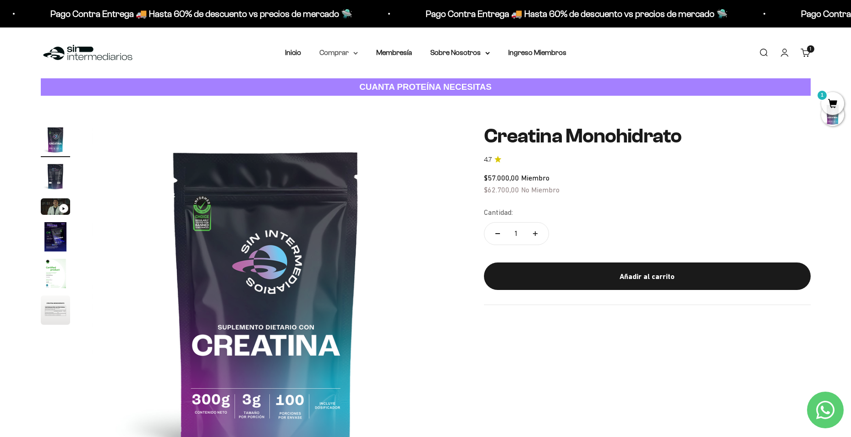
click at [340, 58] on summary "Comprar" at bounding box center [338, 53] width 38 height 12
click at [395, 83] on summary "Proteínas" at bounding box center [363, 82] width 76 height 12
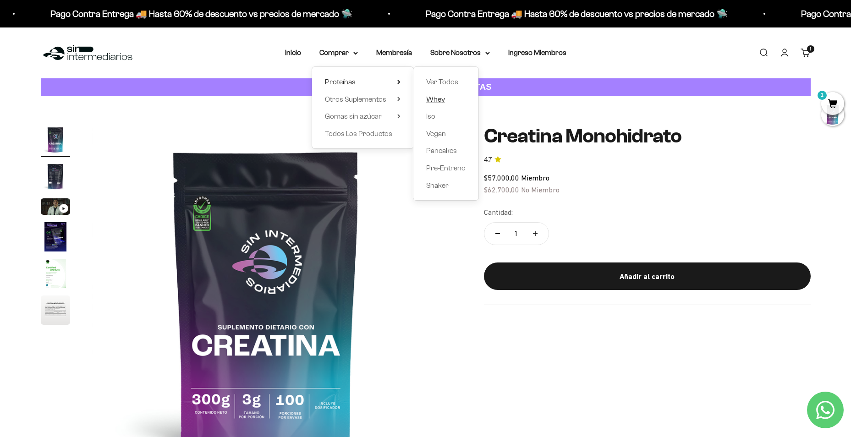
click at [446, 102] on link "Whey" at bounding box center [445, 99] width 39 height 12
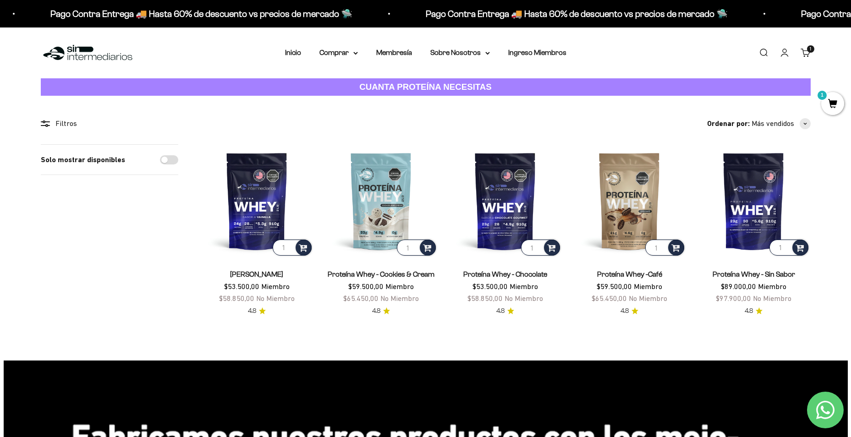
click at [524, 276] on link "Proteína Whey - Chocolate" at bounding box center [505, 274] width 84 height 8
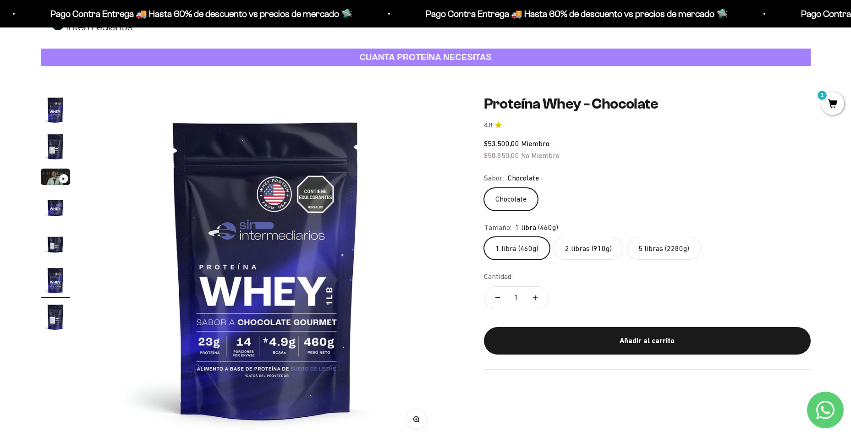
scroll to position [46, 0]
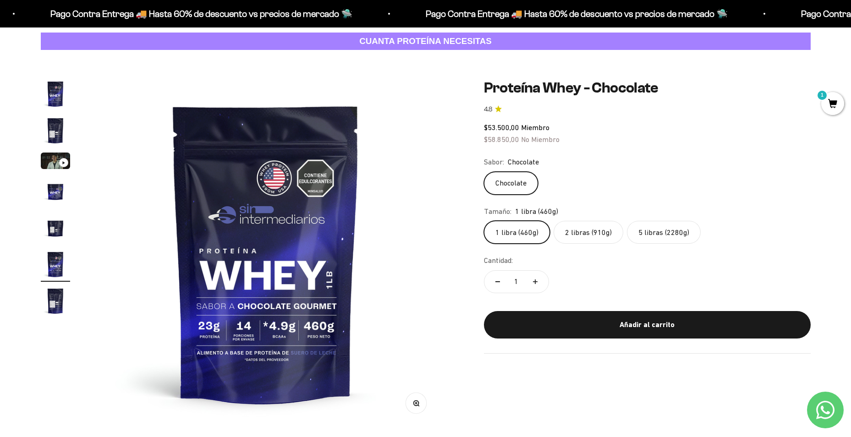
click at [587, 226] on label "2 libras (910g)" at bounding box center [589, 232] width 70 height 23
click at [484, 221] on input "2 libras (910g)" at bounding box center [483, 220] width 0 height 0
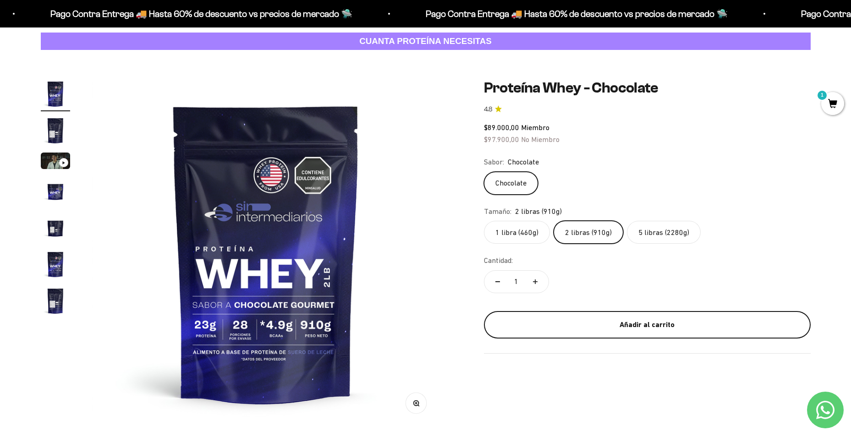
click at [653, 328] on div "Añadir al carrito" at bounding box center [647, 325] width 290 height 12
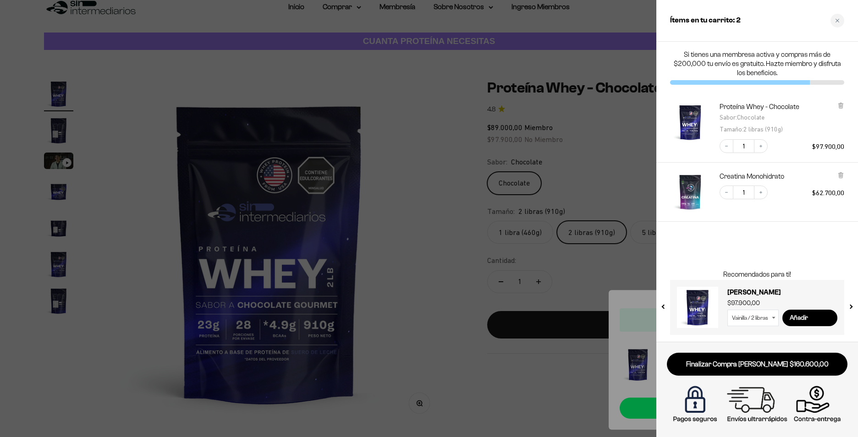
drag, startPoint x: 822, startPoint y: 364, endPoint x: 724, endPoint y: 360, distance: 97.7
click at [725, 365] on link "Finalizar Compra [PERSON_NAME] $160.600,00" at bounding box center [757, 364] width 181 height 23
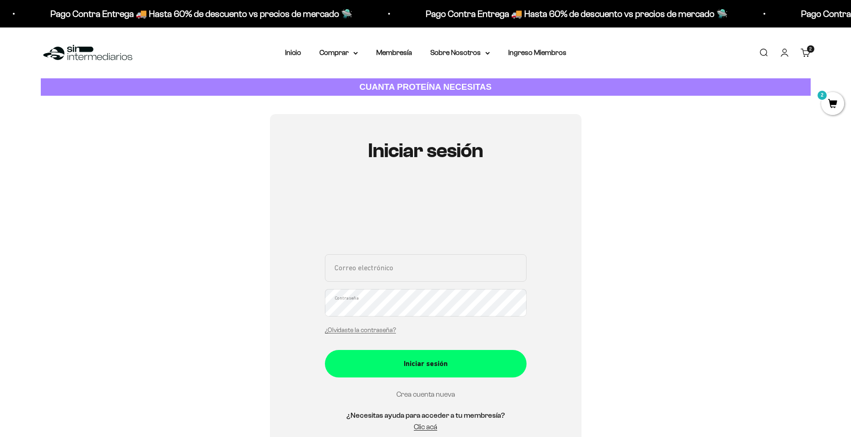
click at [437, 395] on link "Crea cuenta nueva" at bounding box center [425, 394] width 59 height 8
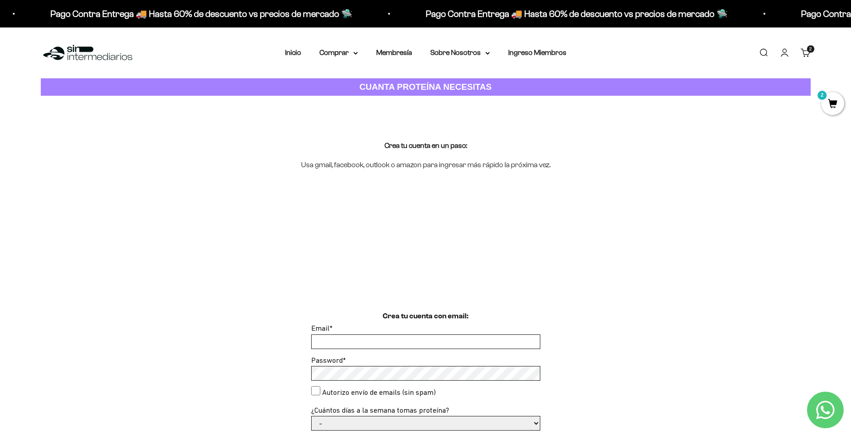
click at [375, 339] on input "Email *" at bounding box center [426, 342] width 228 height 14
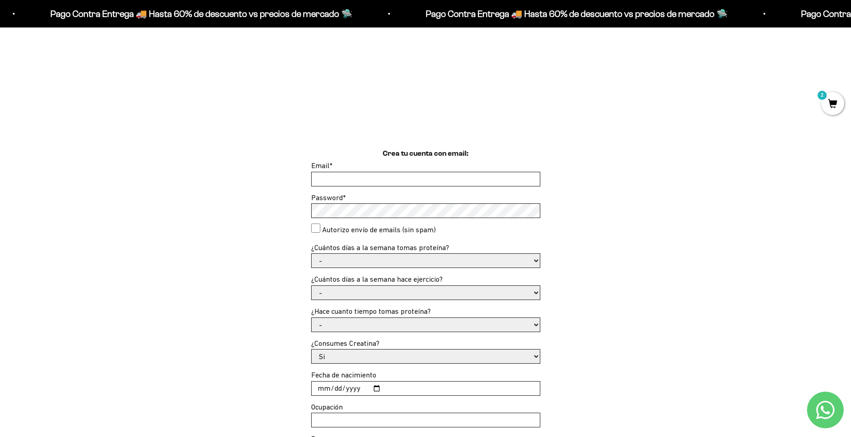
scroll to position [183, 0]
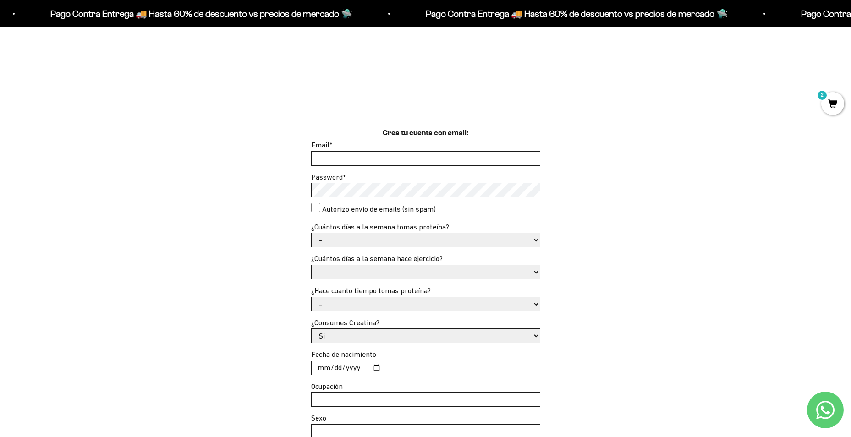
click at [447, 156] on input "Email *" at bounding box center [426, 159] width 228 height 14
type input "[PERSON_NAME][EMAIL_ADDRESS][DOMAIN_NAME]"
click at [314, 209] on consent"] "Autorizo envío de emails (sin spam)" at bounding box center [315, 207] width 9 height 9
checkbox consent"] "true"
click at [636, 197] on div "Crea tu cuenta con email: Email * [PERSON_NAME][EMAIL_ADDRESS][DOMAIN_NAME] Pas…" at bounding box center [426, 299] width 770 height 345
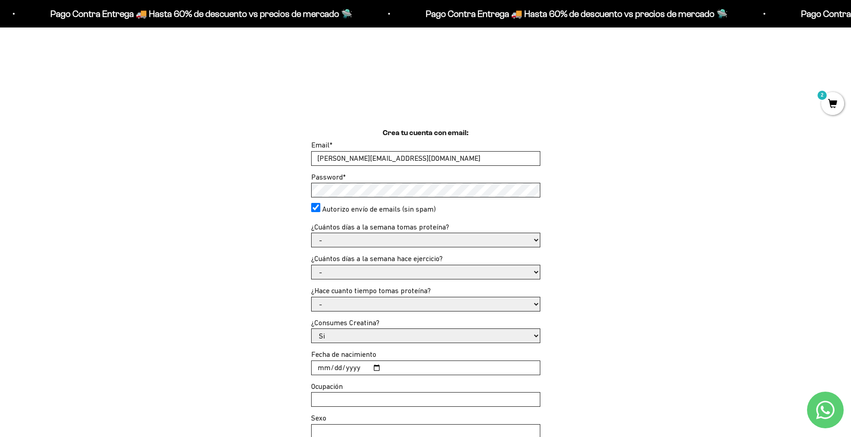
click at [472, 237] on select "- 1 o 2 3 a 5 6 o 7" at bounding box center [426, 240] width 228 height 14
select select "6 o 7"
click at [312, 233] on select "- 1 o 2 3 a 5 6 o 7" at bounding box center [426, 240] width 228 height 14
click at [402, 274] on select "- No hago 1 a 2 días 3 a 5 días 6 o 7 días" at bounding box center [426, 272] width 228 height 14
select select "6 o 7 días"
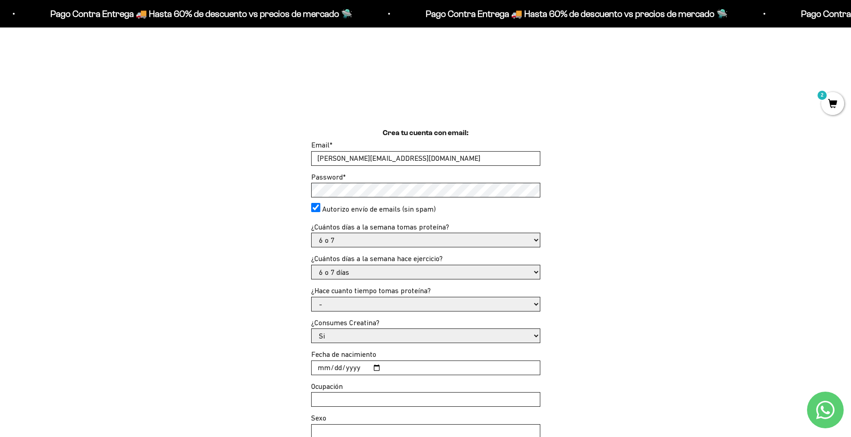
click at [312, 265] on select "- No hago 1 a 2 días 3 a 5 días 6 o 7 días" at bounding box center [426, 272] width 228 height 14
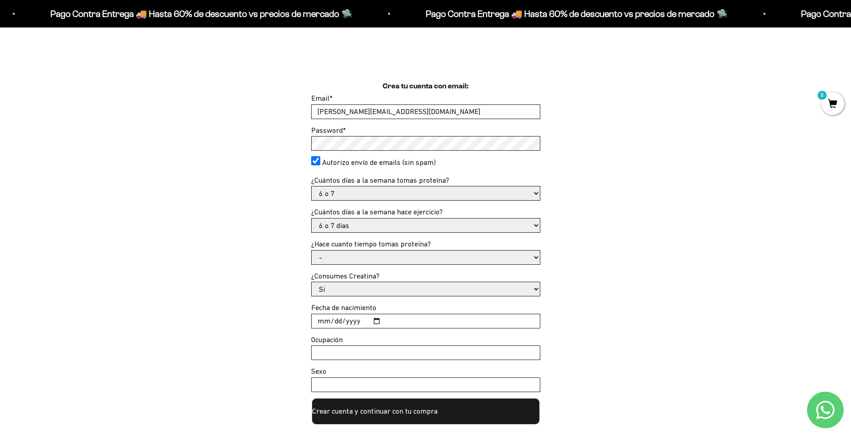
scroll to position [275, 0]
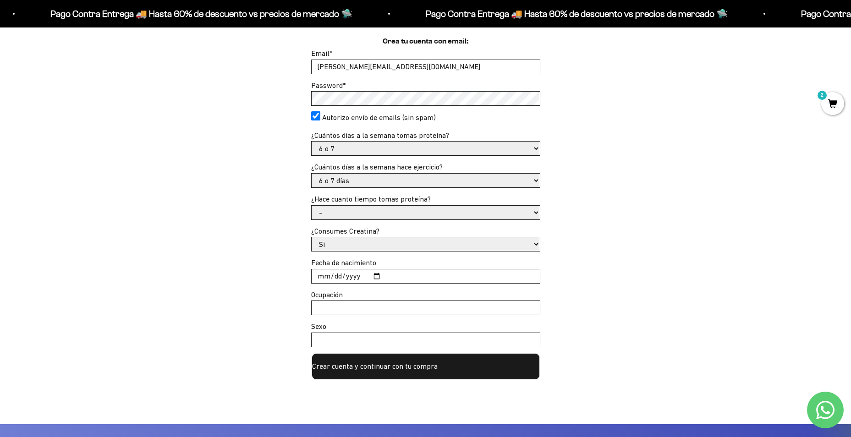
click at [415, 214] on select "- Apenas estoy empezando Menos de 6 meses Más de 6 meses Hace más de un año" at bounding box center [426, 213] width 228 height 14
select select "Menos de 6 meses"
click at [312, 206] on select "- Apenas estoy empezando Menos de 6 meses Más de 6 meses Hace más de un año" at bounding box center [426, 213] width 228 height 14
click at [333, 277] on input "Fecha de nacimiento" at bounding box center [426, 276] width 228 height 14
click at [316, 277] on input "Fecha de nacimiento" at bounding box center [426, 276] width 228 height 14
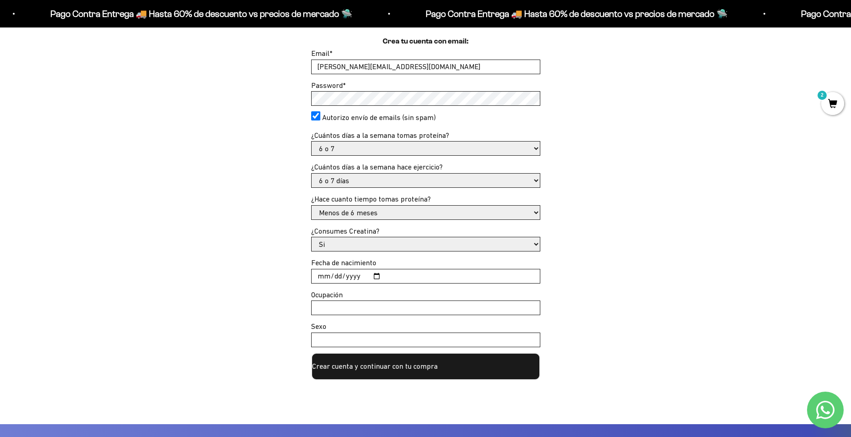
click at [374, 276] on input "Fecha de nacimiento" at bounding box center [426, 276] width 228 height 14
click at [329, 278] on input "Fecha de nacimiento" at bounding box center [426, 276] width 228 height 14
click at [324, 277] on input "Fecha de nacimiento" at bounding box center [426, 276] width 228 height 14
type input "[DATE]"
click at [331, 309] on input "Ocupación" at bounding box center [426, 308] width 228 height 14
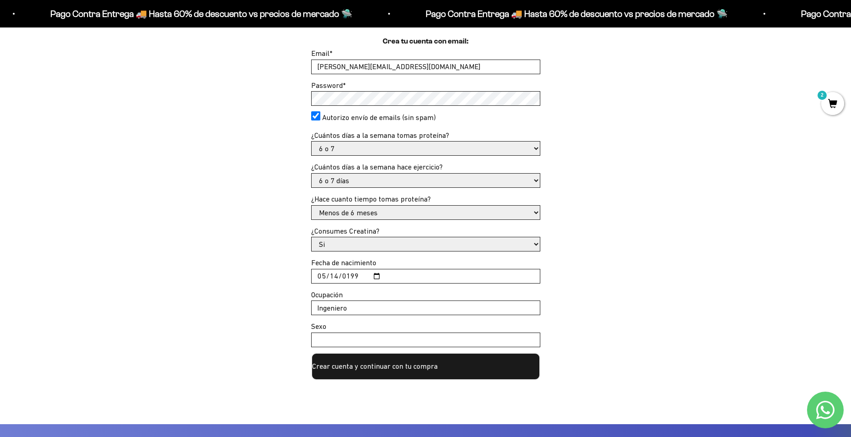
type input "Ingeniero"
click at [431, 349] on form "Email * [PERSON_NAME][EMAIL_ADDRESS][DOMAIN_NAME] Password * Autorizo envío de …" at bounding box center [425, 214] width 229 height 333
click at [429, 345] on input "Sexo" at bounding box center [426, 340] width 228 height 14
type input "Masculino"
click at [382, 366] on button "Crear cuenta y continuar con tu compra" at bounding box center [425, 366] width 229 height 27
